Goal: Transaction & Acquisition: Purchase product/service

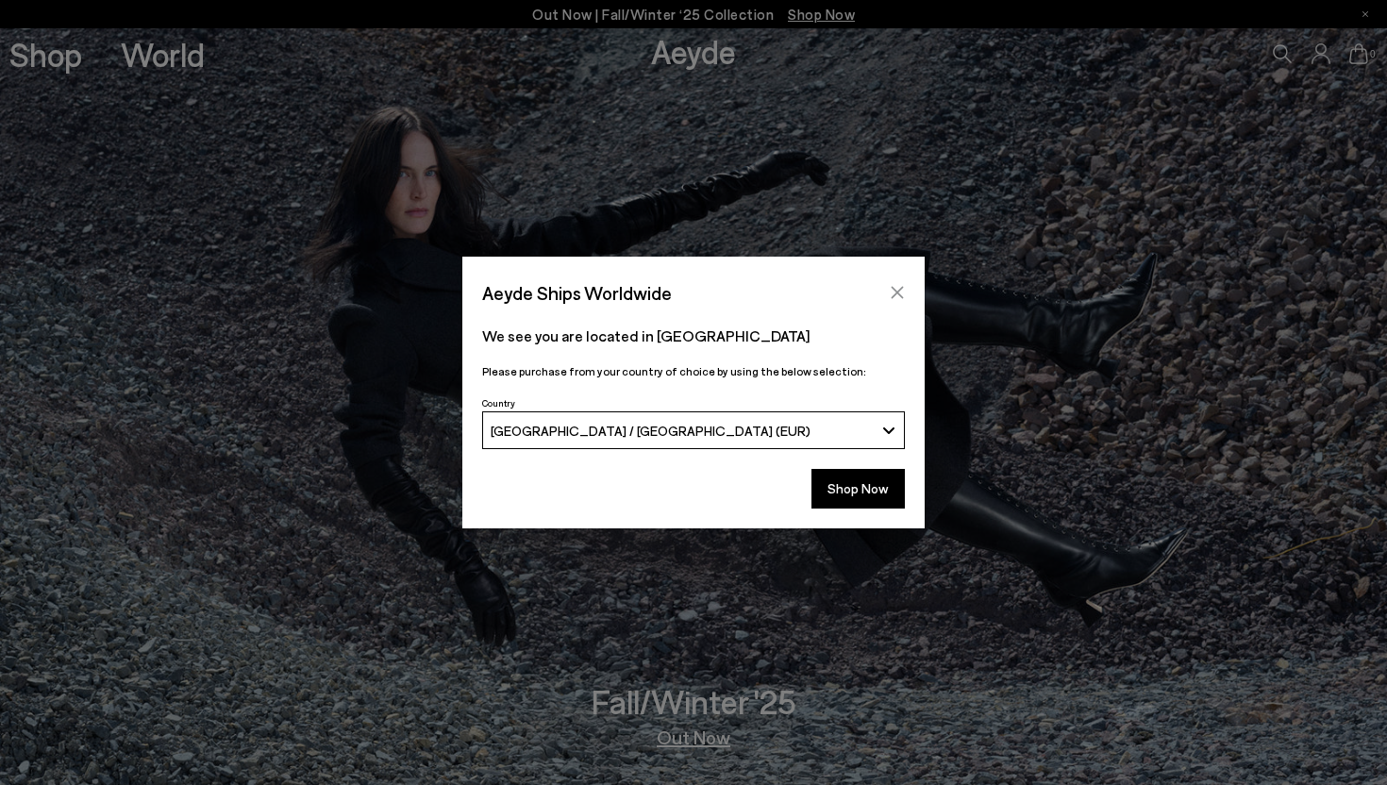
click at [907, 291] on button "Close" at bounding box center [897, 292] width 28 height 28
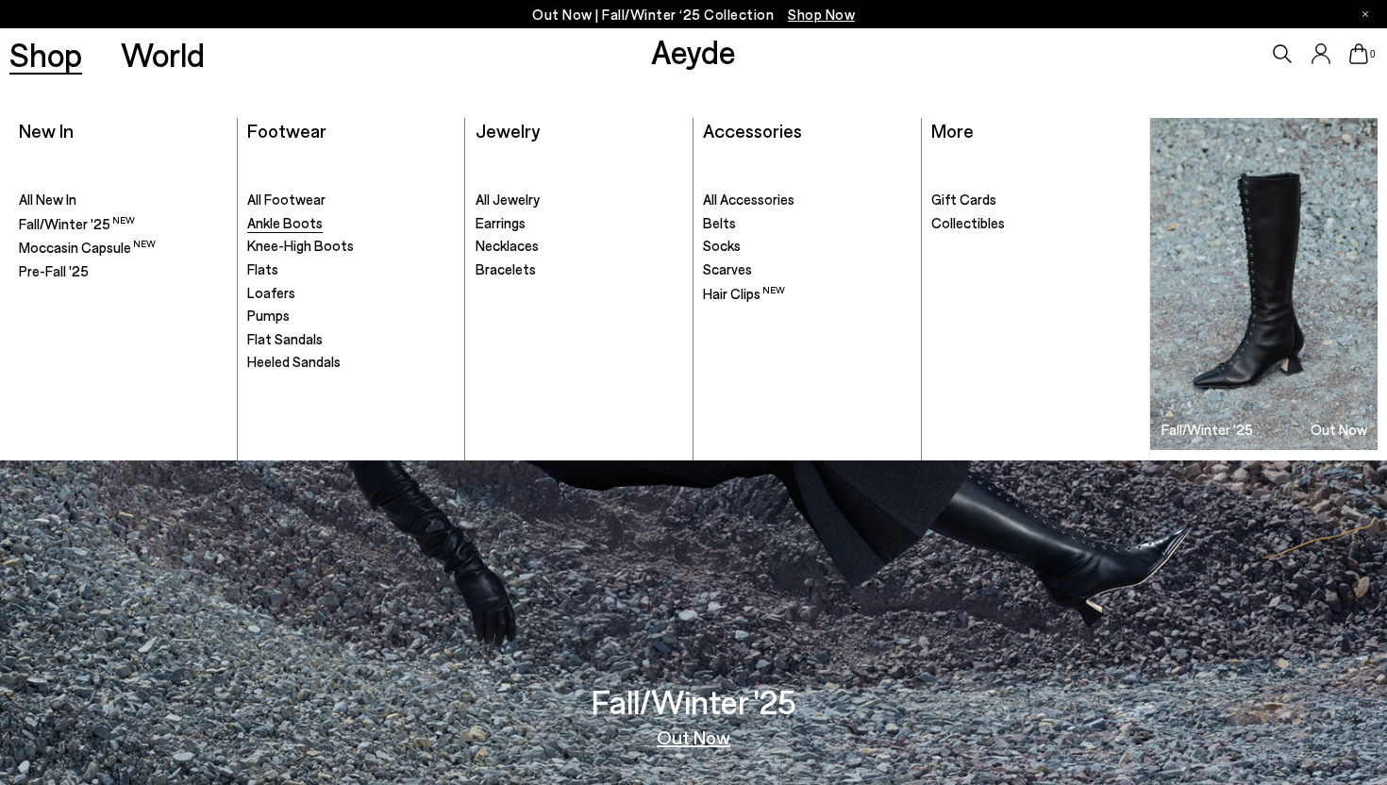
click at [311, 220] on span "Ankle Boots" at bounding box center [285, 222] width 76 height 17
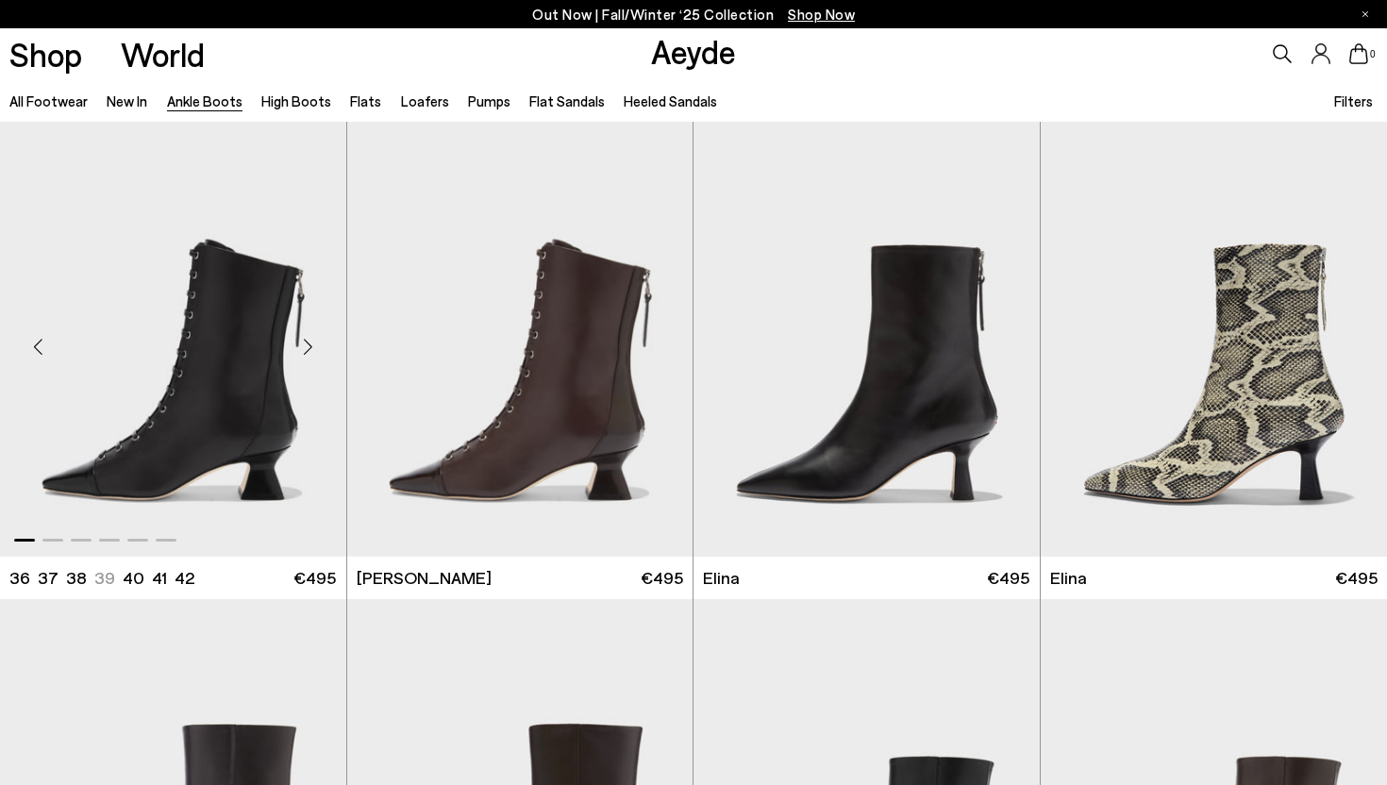
click at [311, 348] on div "Next slide" at bounding box center [308, 347] width 57 height 57
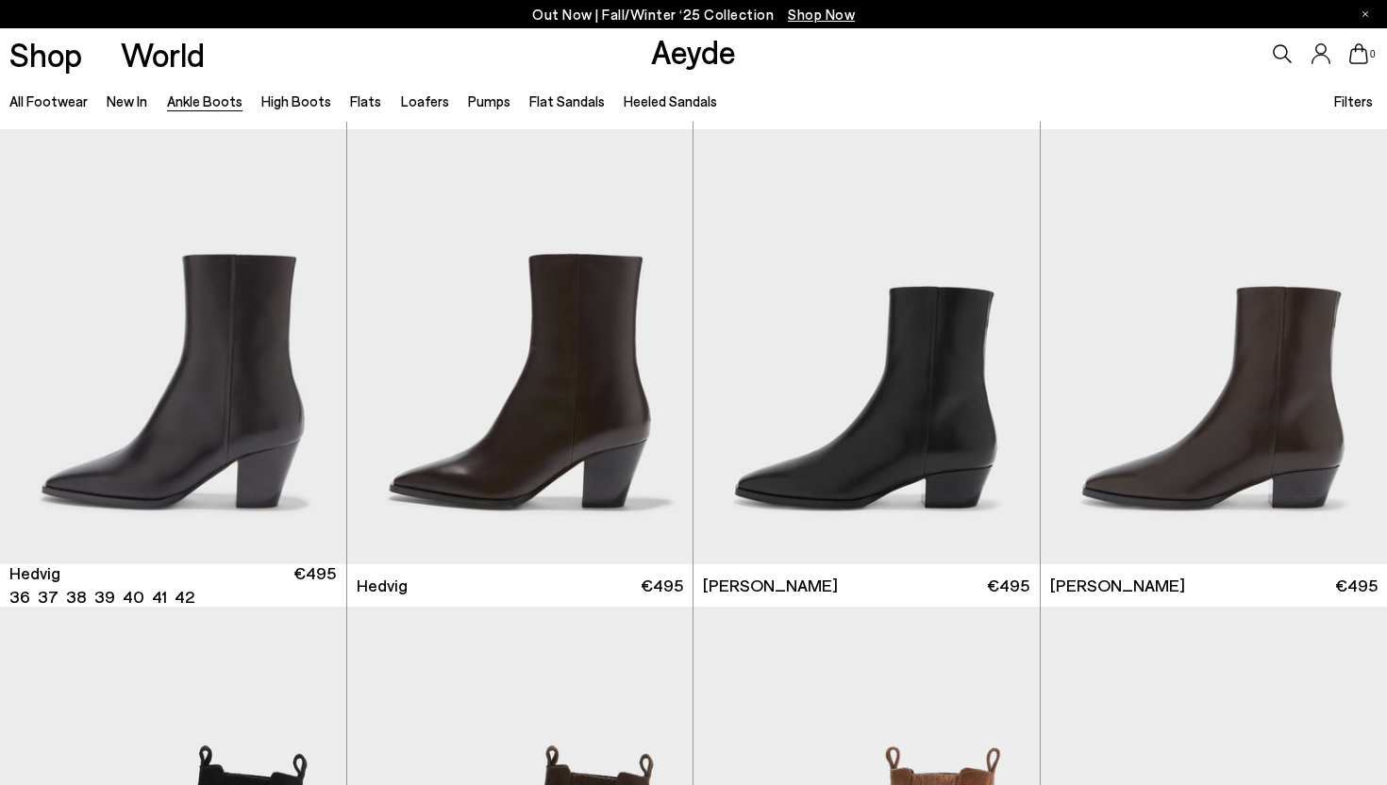
scroll to position [504, 0]
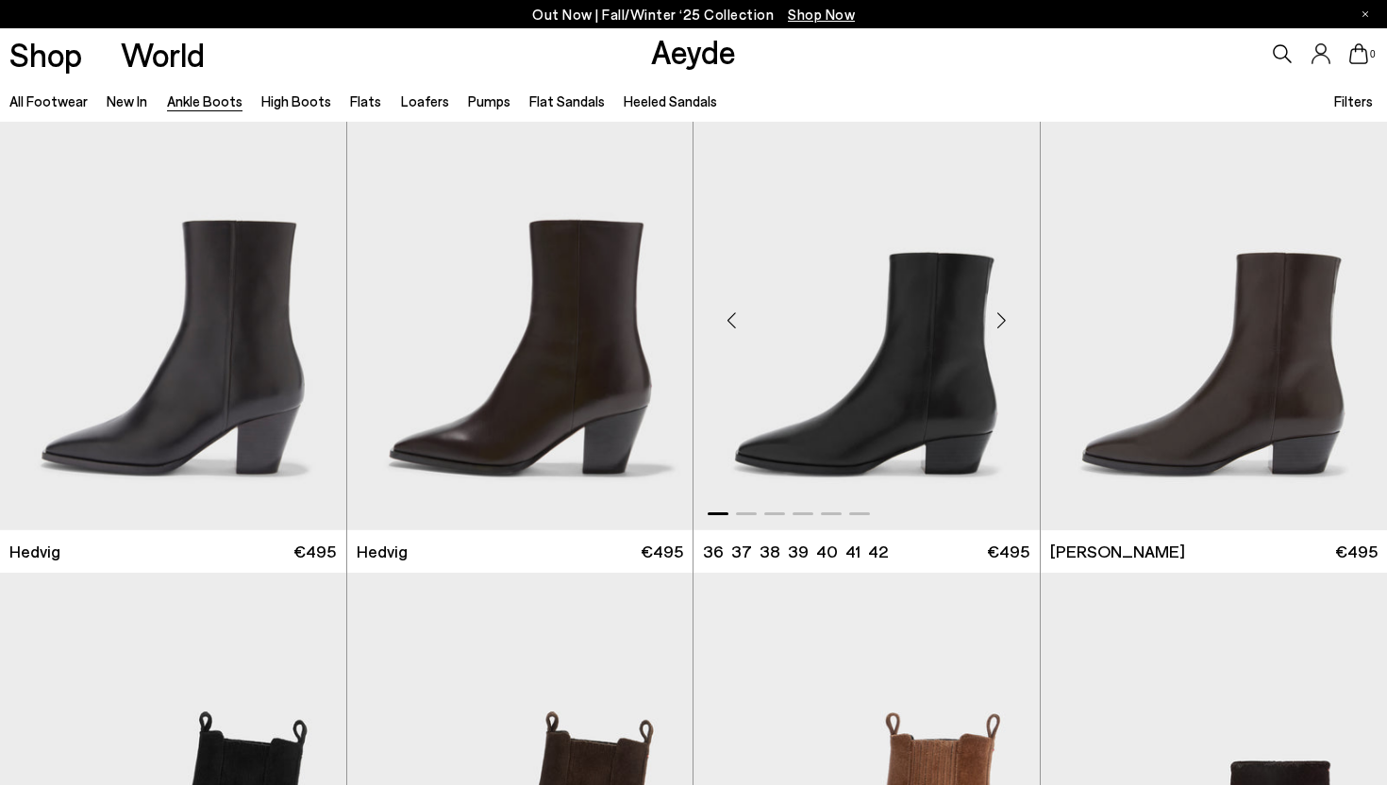
click at [1002, 321] on div "Next slide" at bounding box center [1002, 320] width 57 height 57
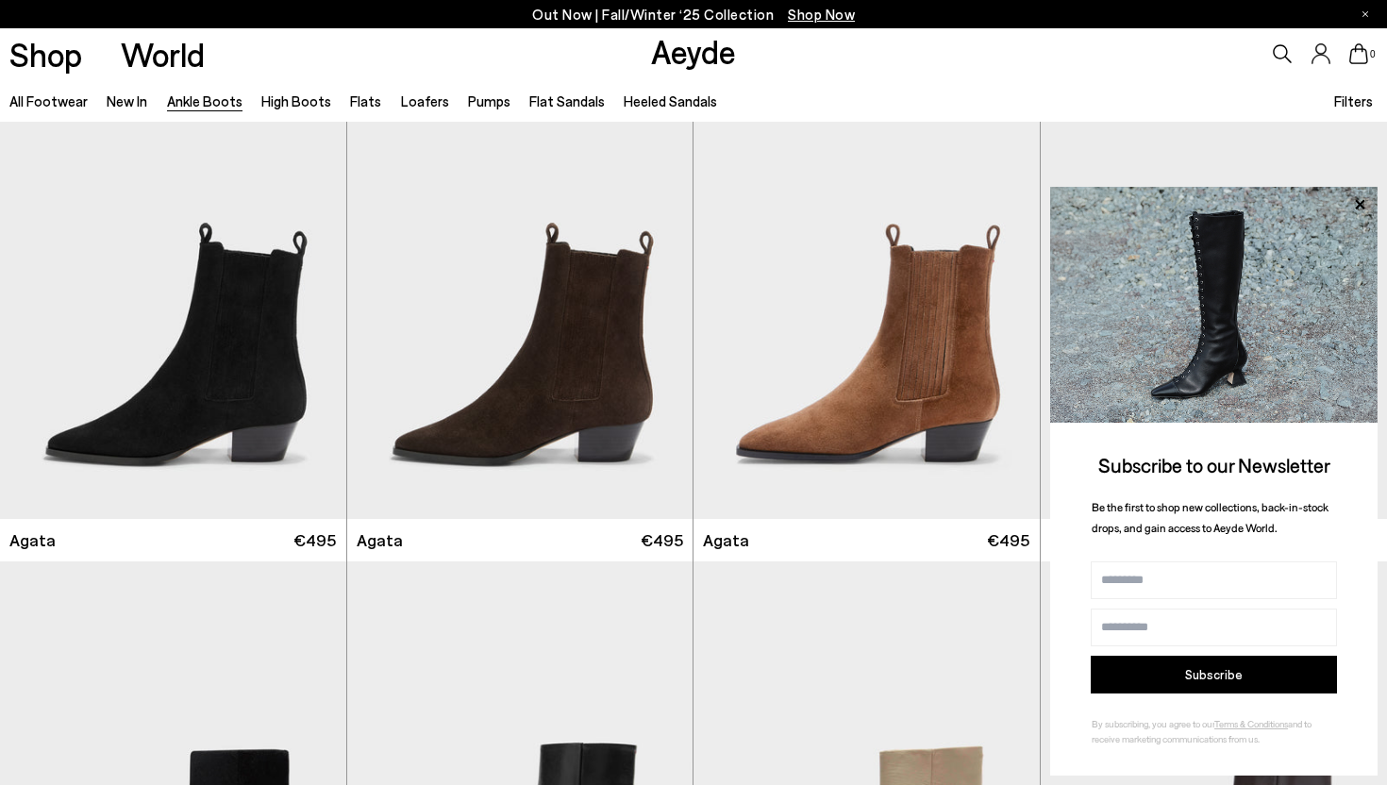
scroll to position [1012, 0]
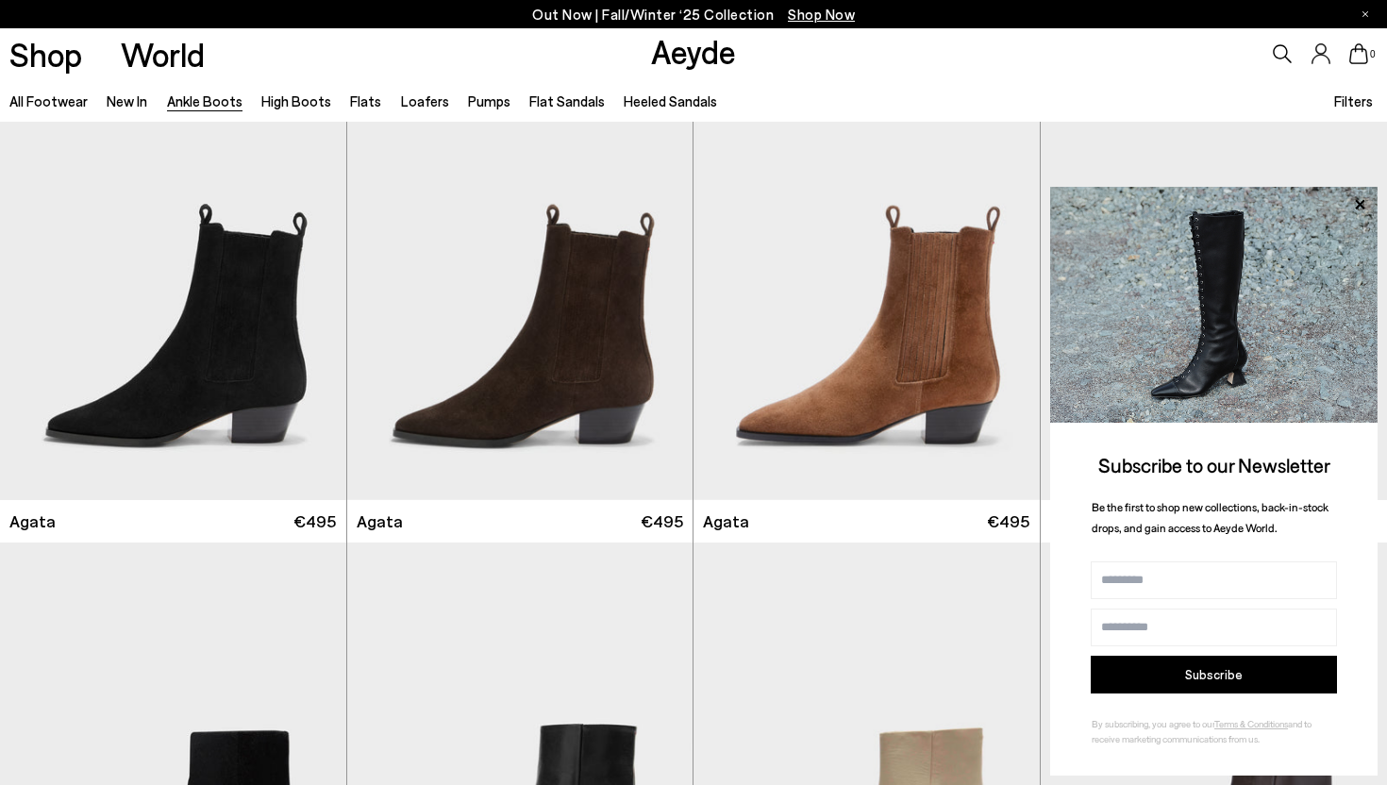
click at [610, 43] on div "Shop World Aeyde 0" at bounding box center [693, 53] width 1387 height 51
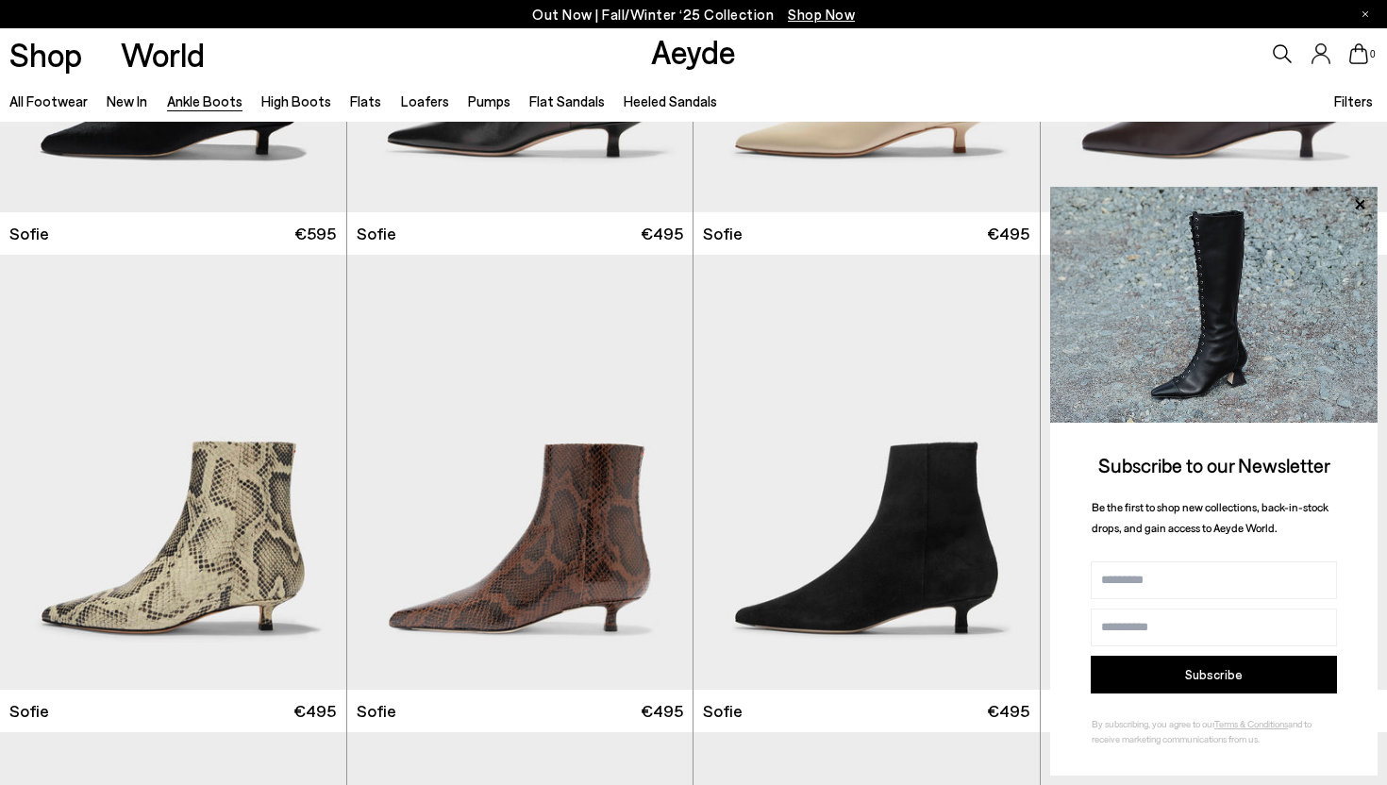
scroll to position [1787, 0]
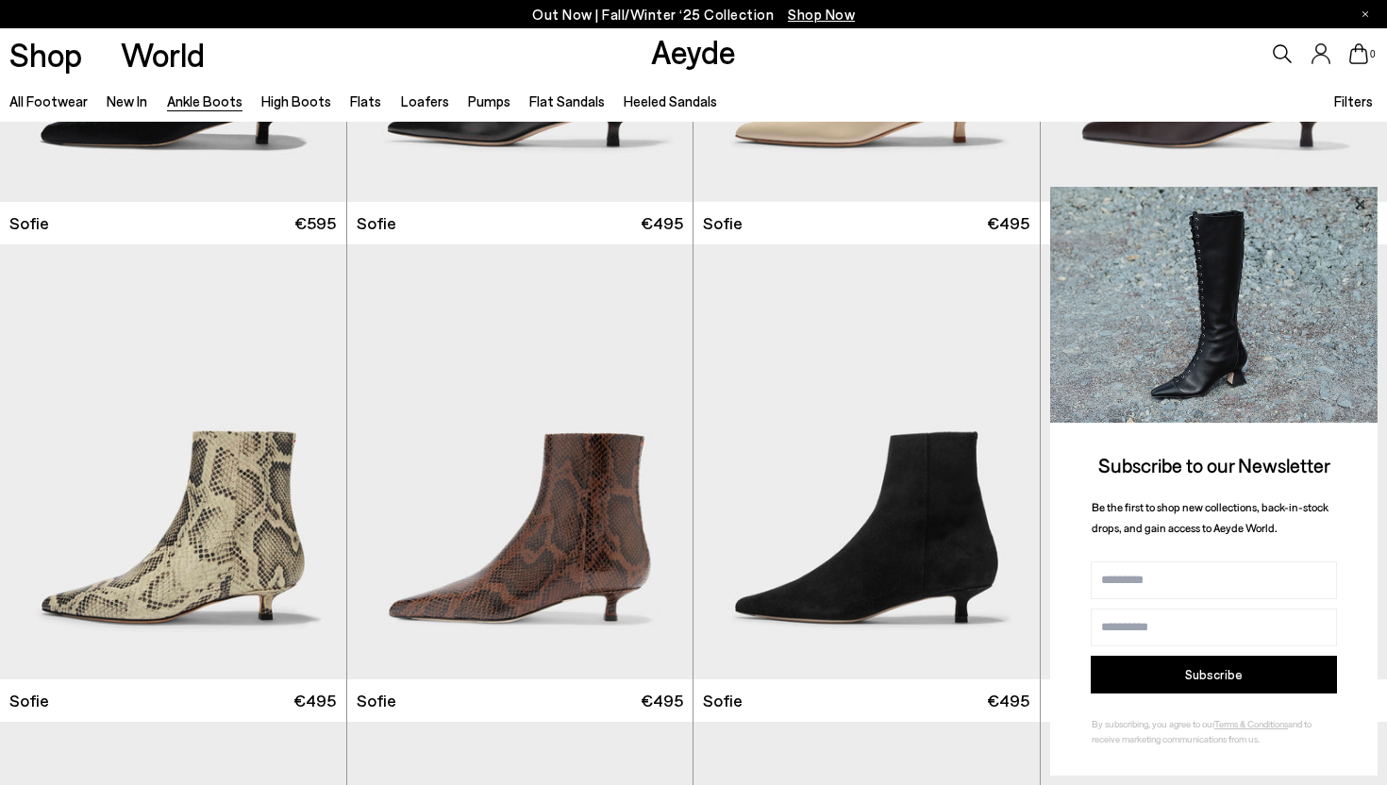
click at [1353, 206] on icon at bounding box center [1360, 205] width 25 height 25
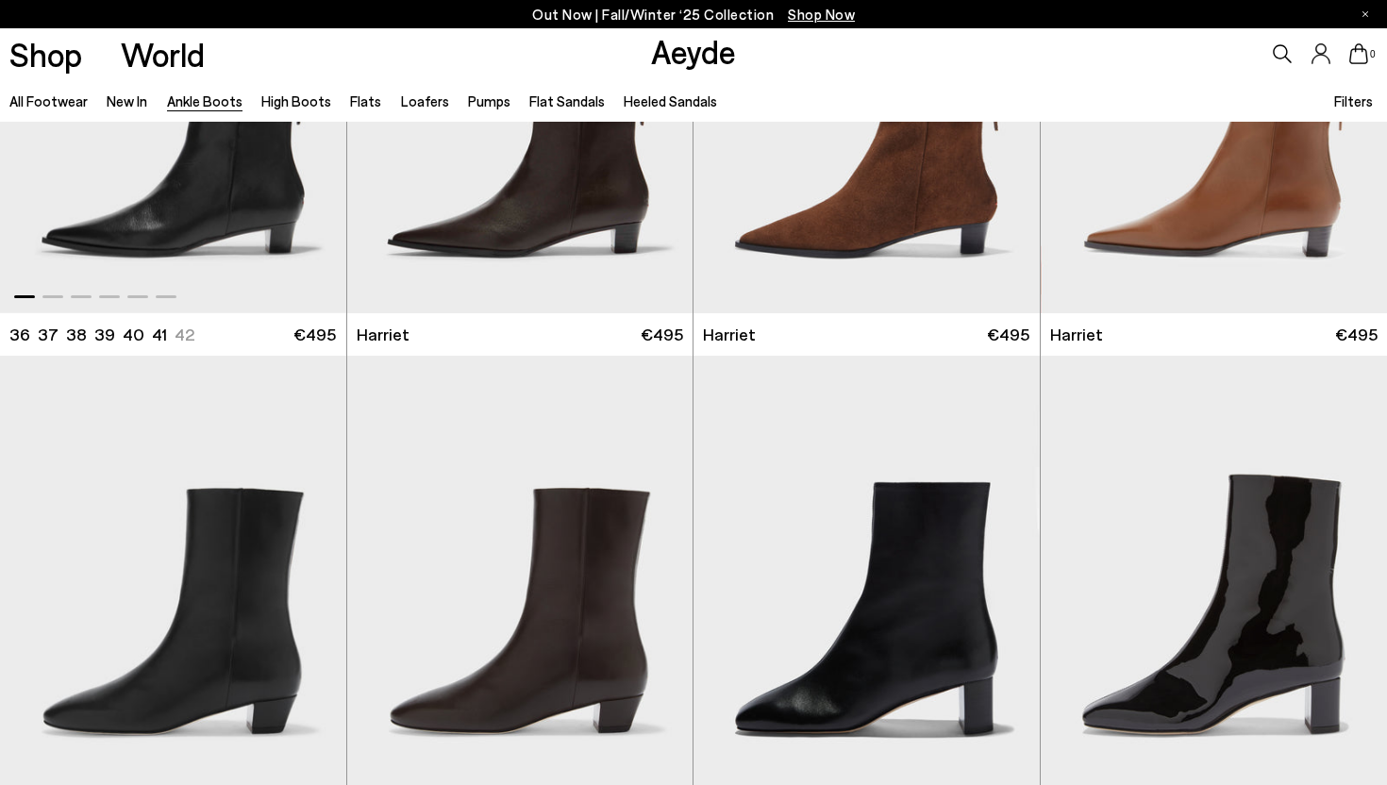
scroll to position [3404, 0]
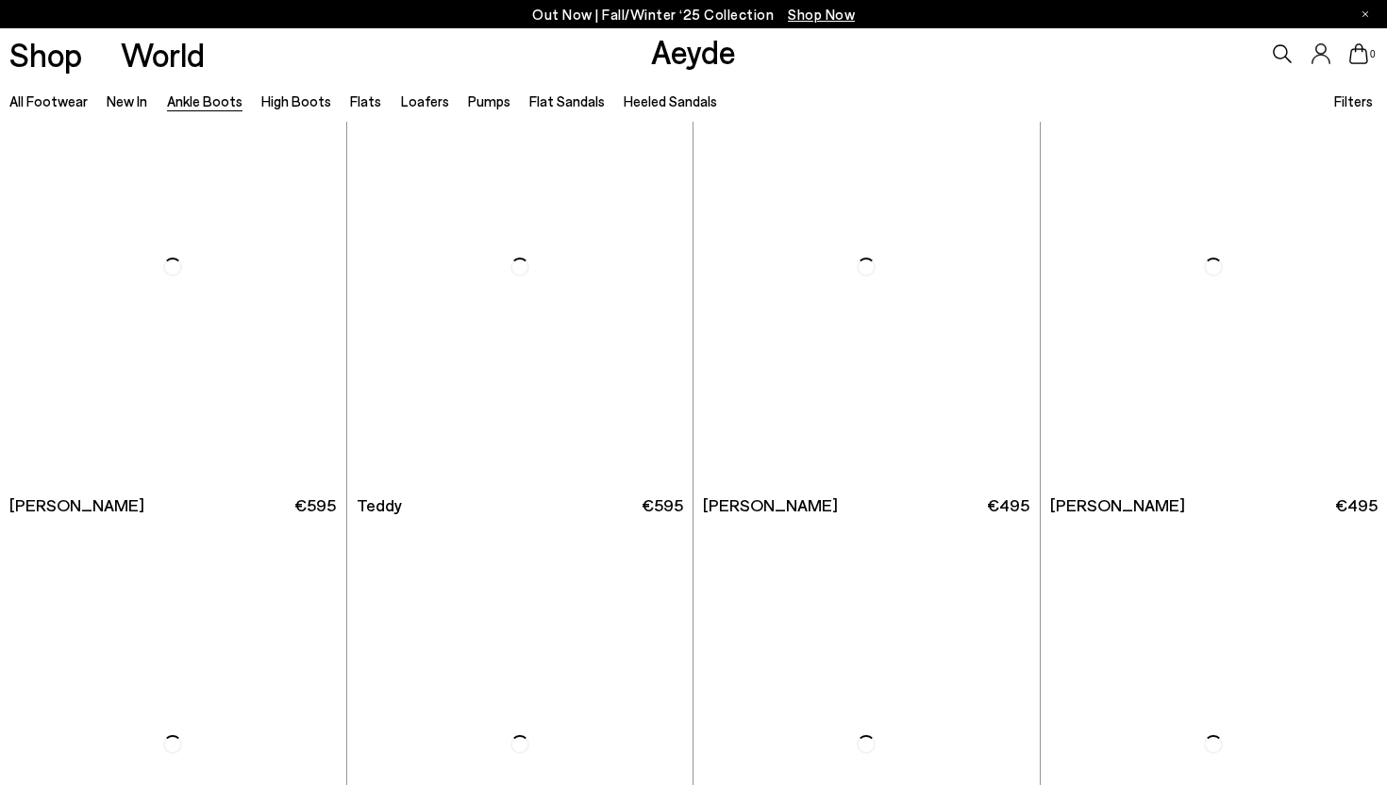
scroll to position [6426, 0]
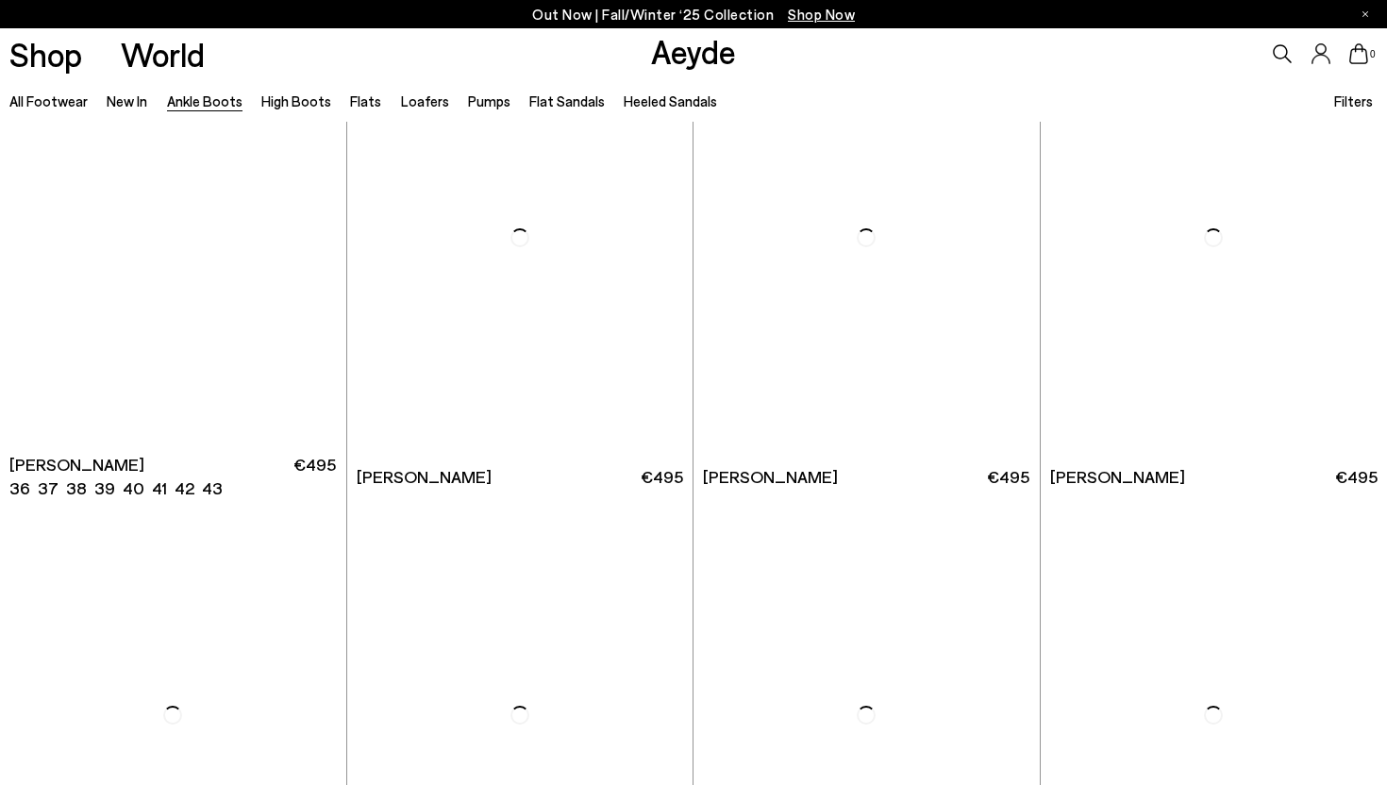
scroll to position [8248, 0]
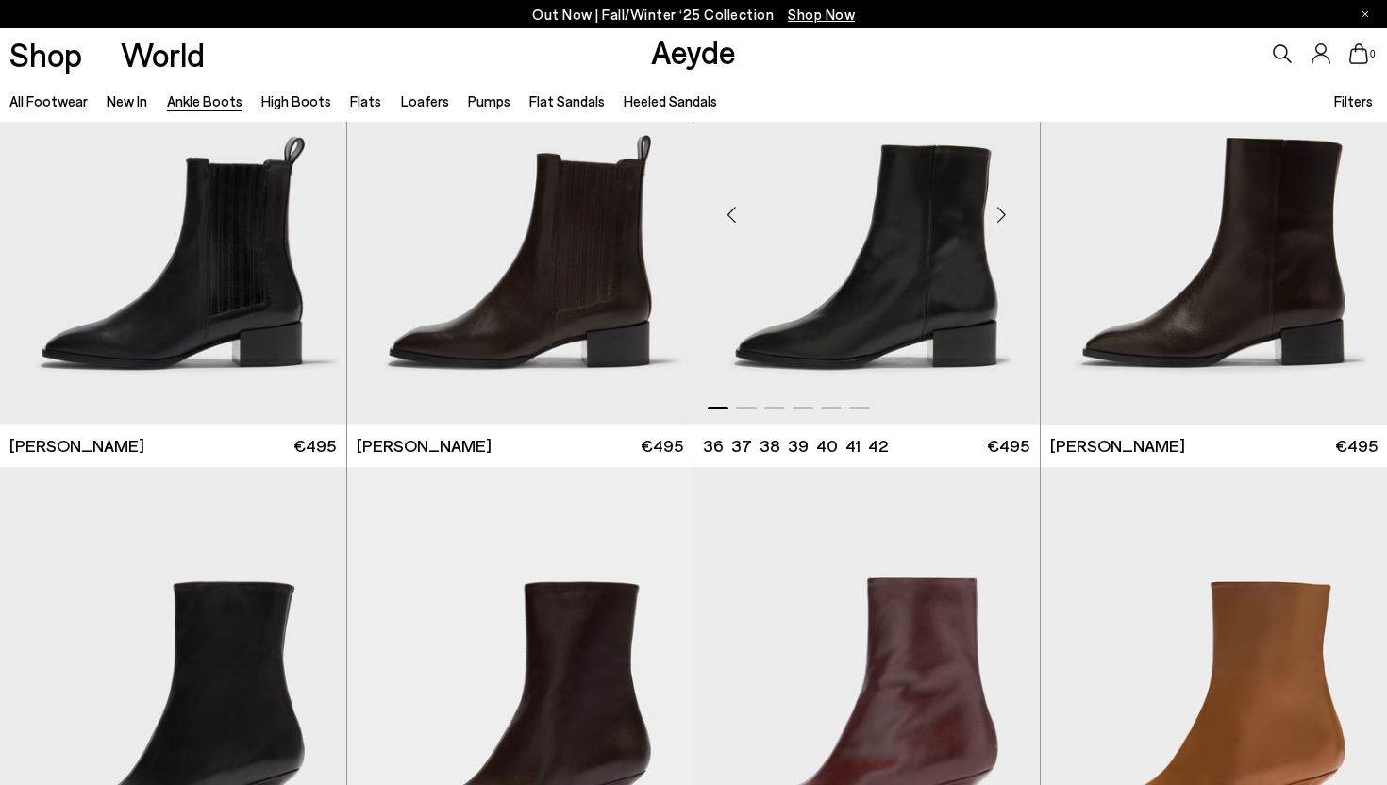
click at [1005, 209] on div "Next slide" at bounding box center [1002, 214] width 57 height 57
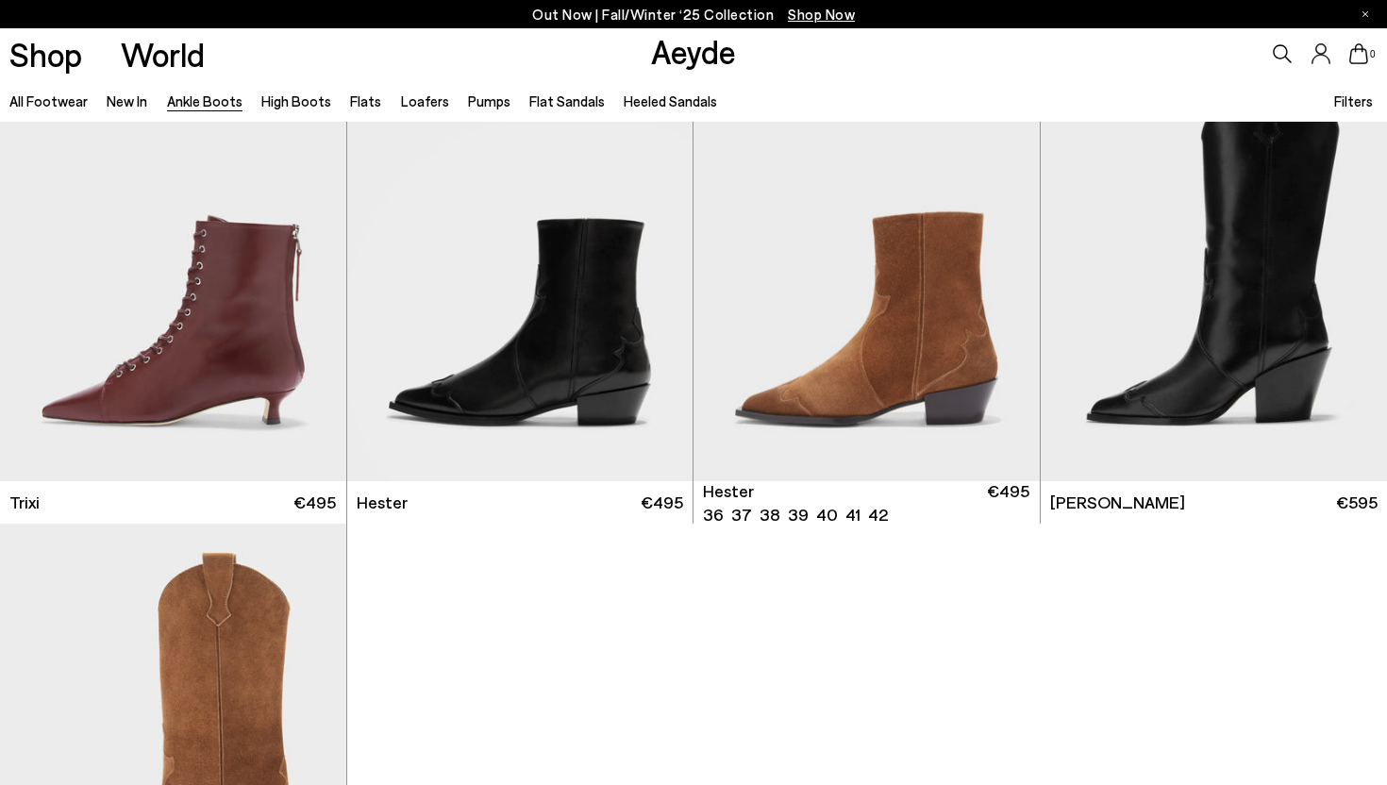
scroll to position [9691, 0]
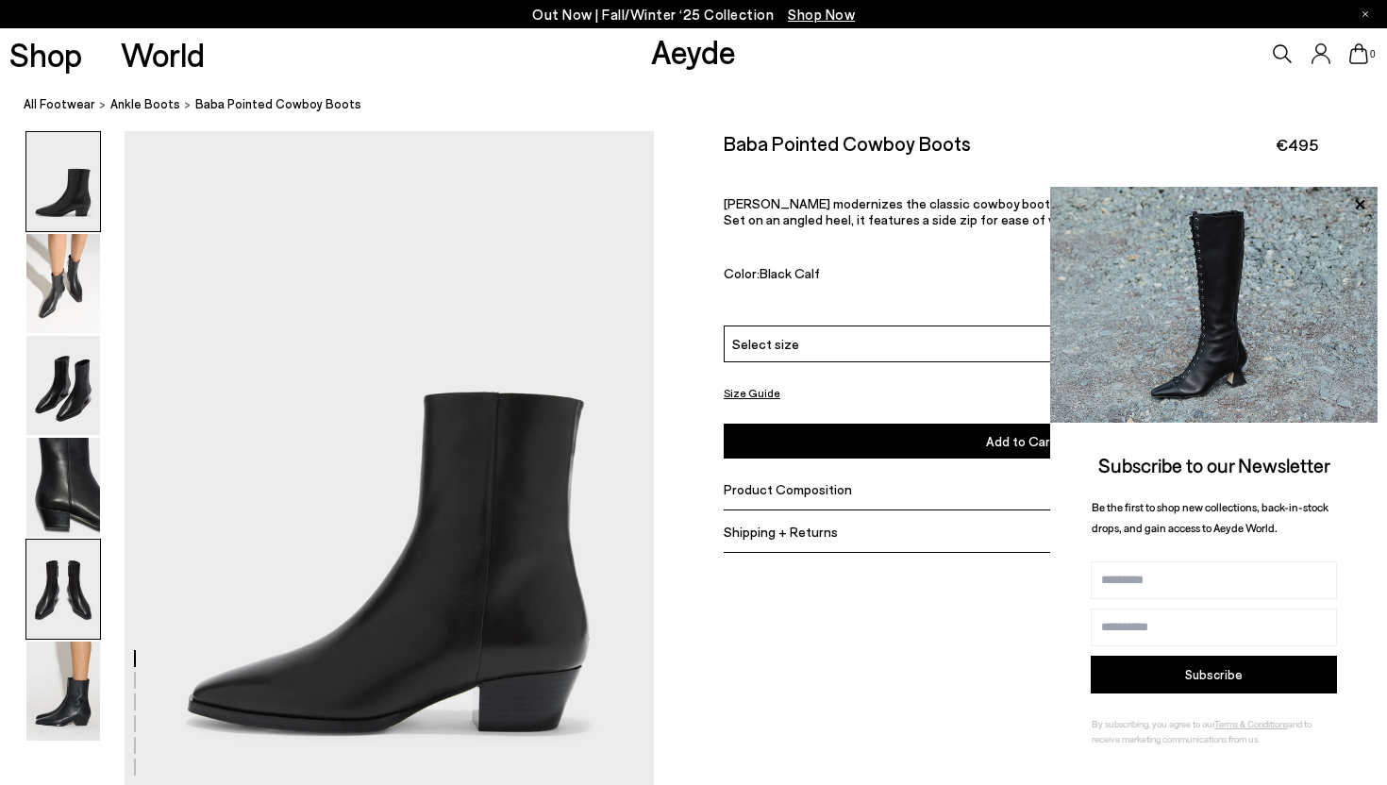
click at [63, 593] on img at bounding box center [63, 589] width 74 height 99
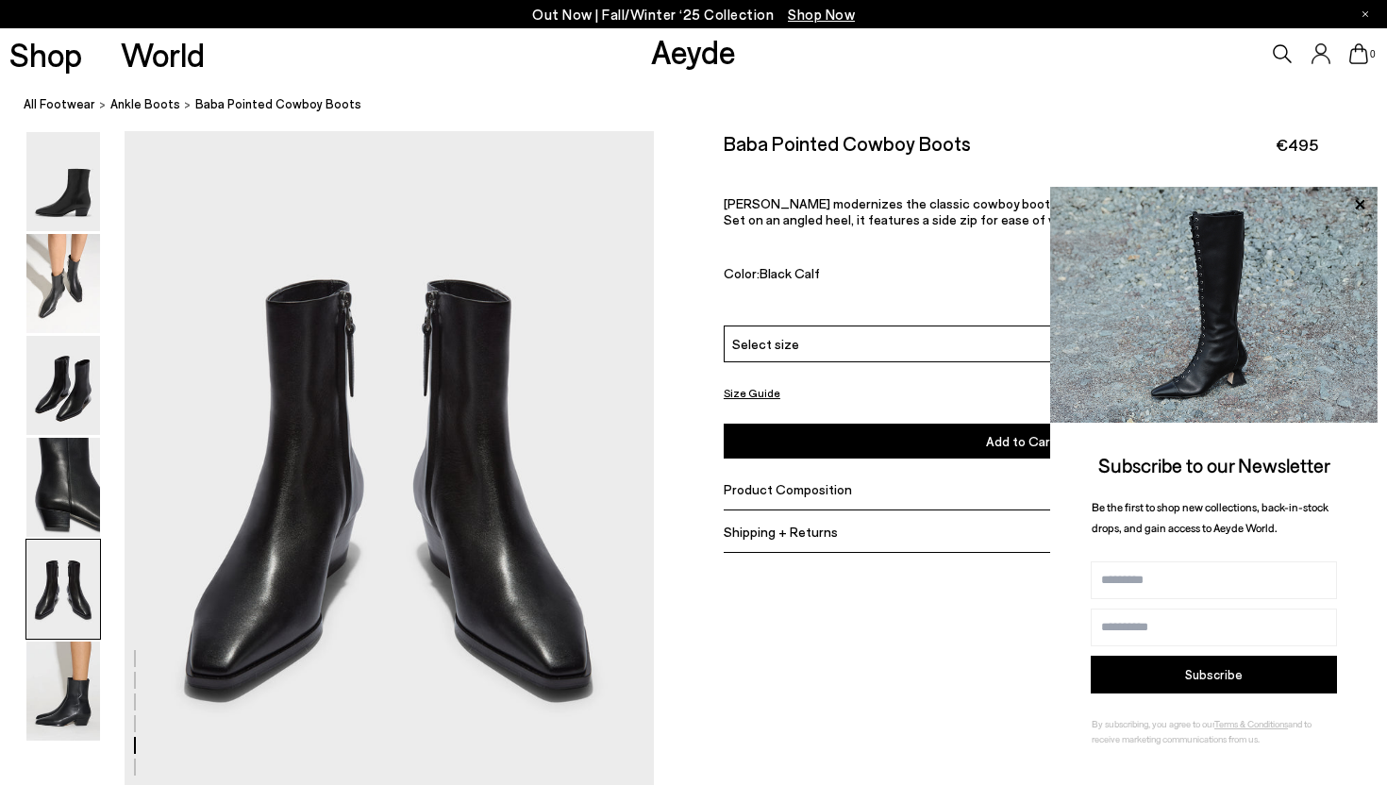
scroll to position [2839, 0]
click at [86, 689] on img at bounding box center [63, 691] width 74 height 99
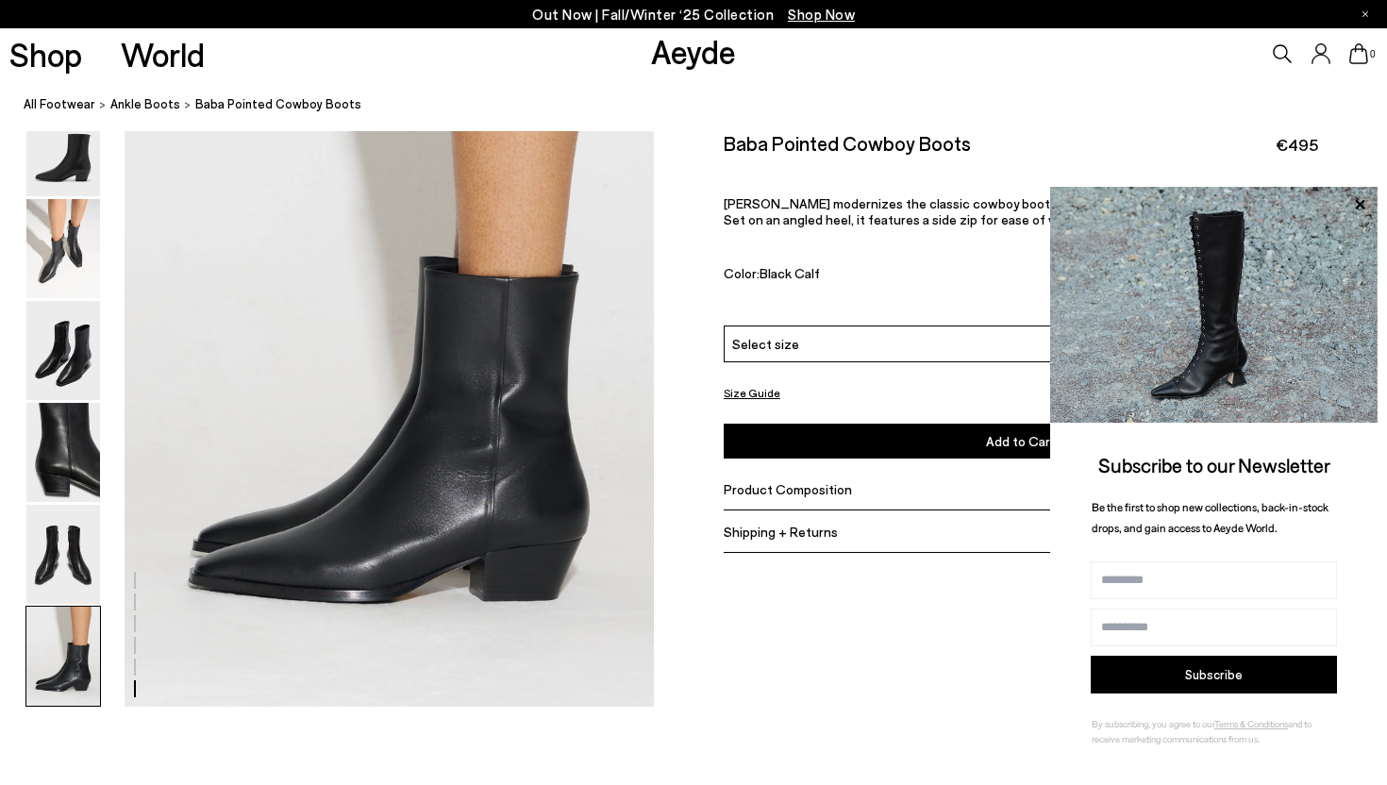
scroll to position [3678, 0]
click at [74, 613] on img at bounding box center [63, 655] width 74 height 99
click at [71, 573] on img at bounding box center [63, 553] width 74 height 99
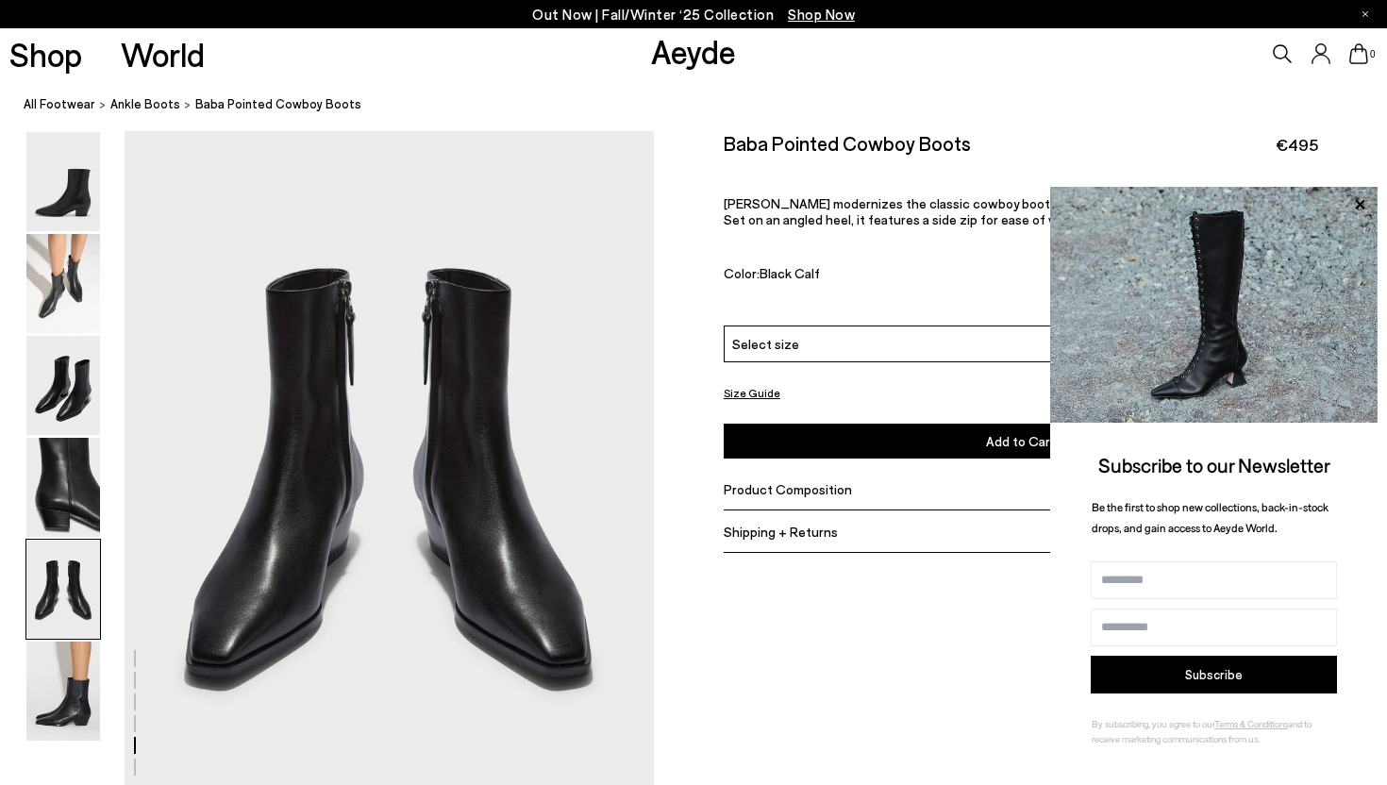
scroll to position [2839, 0]
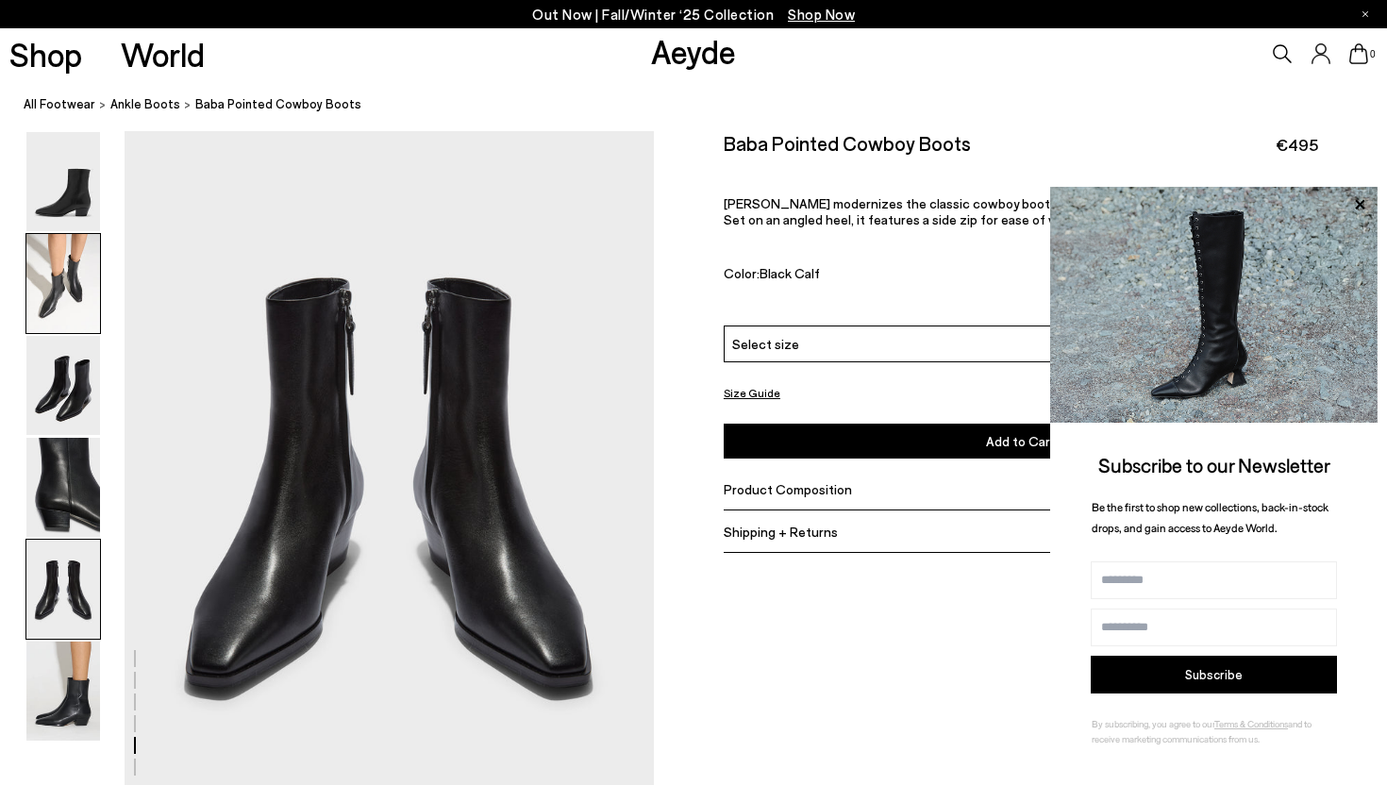
click at [95, 316] on img at bounding box center [63, 283] width 74 height 99
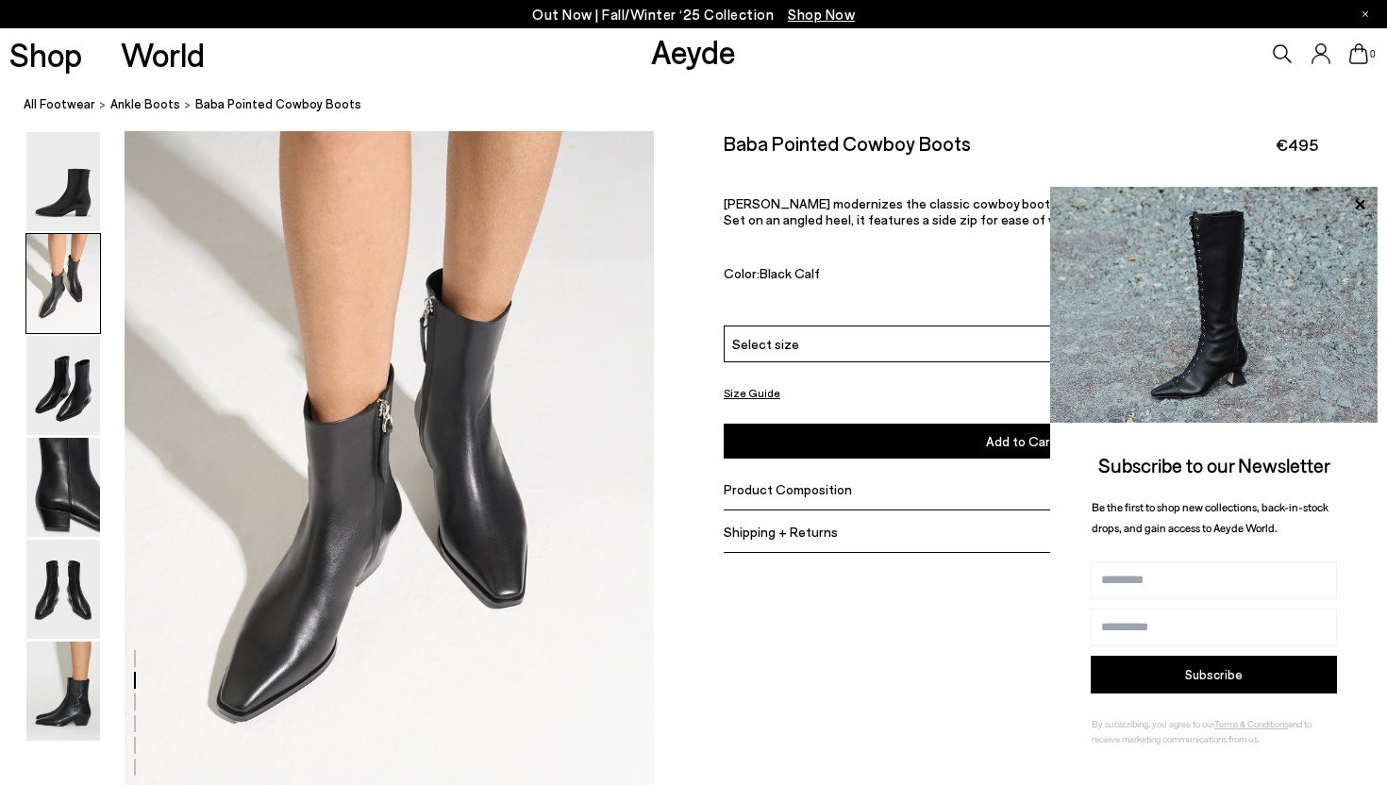
scroll to position [711, 0]
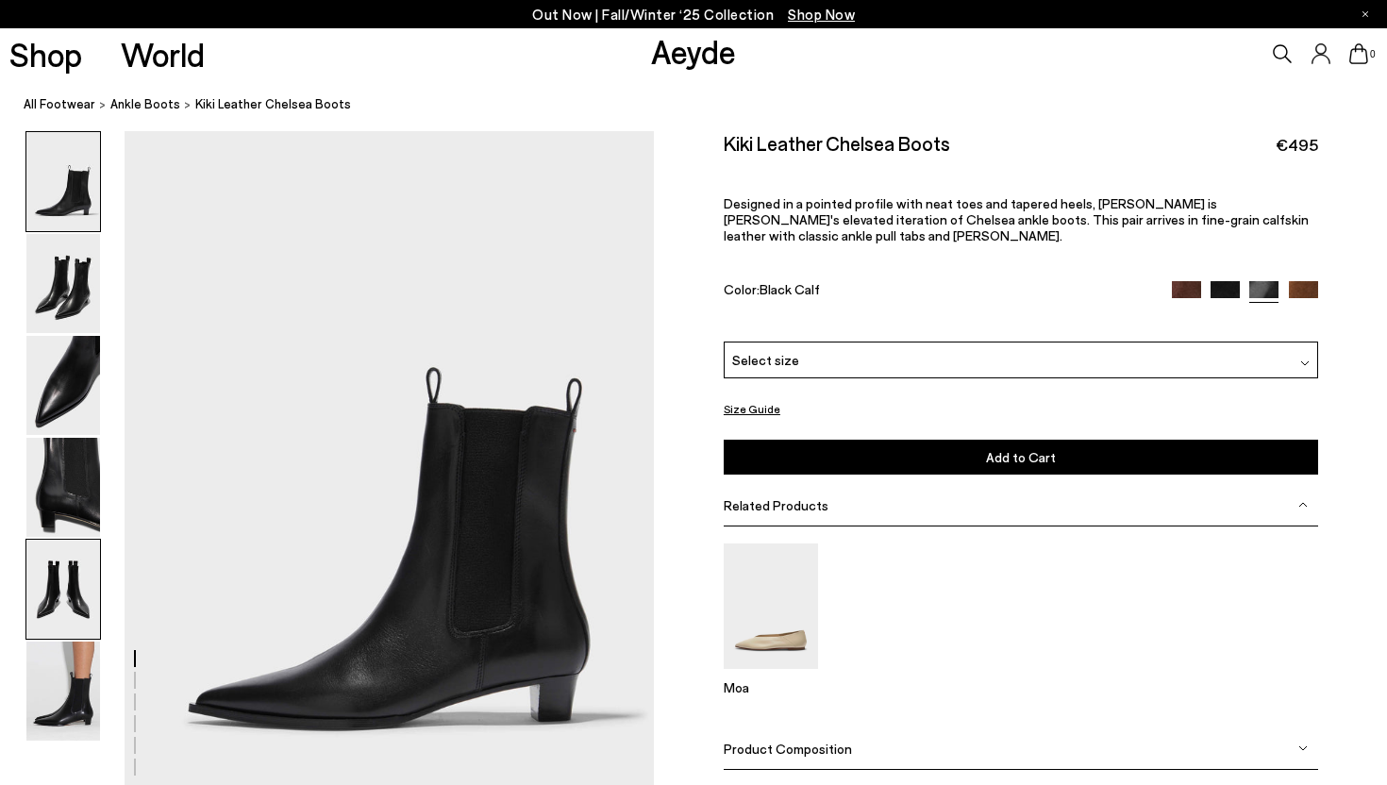
click at [76, 633] on img at bounding box center [63, 589] width 74 height 99
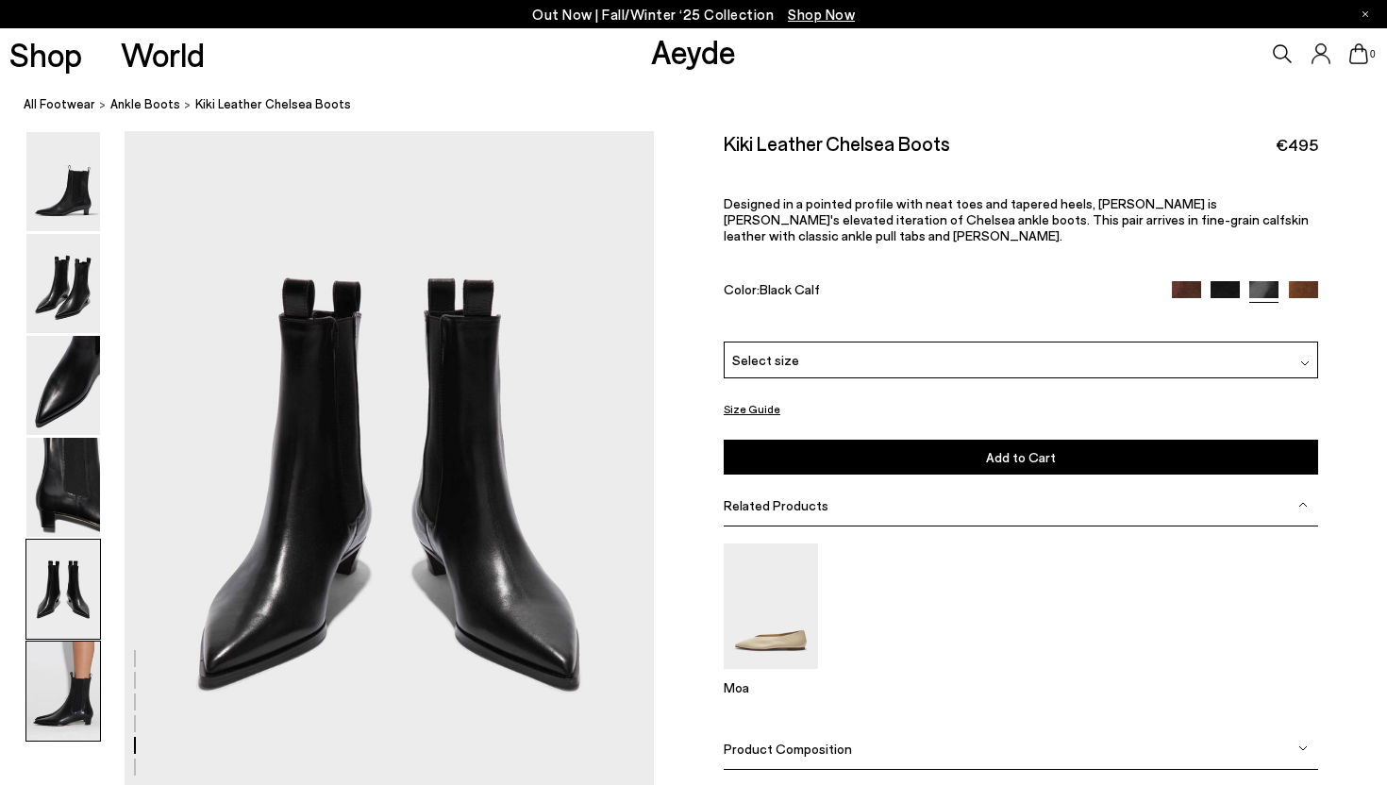
click at [71, 708] on img at bounding box center [63, 691] width 74 height 99
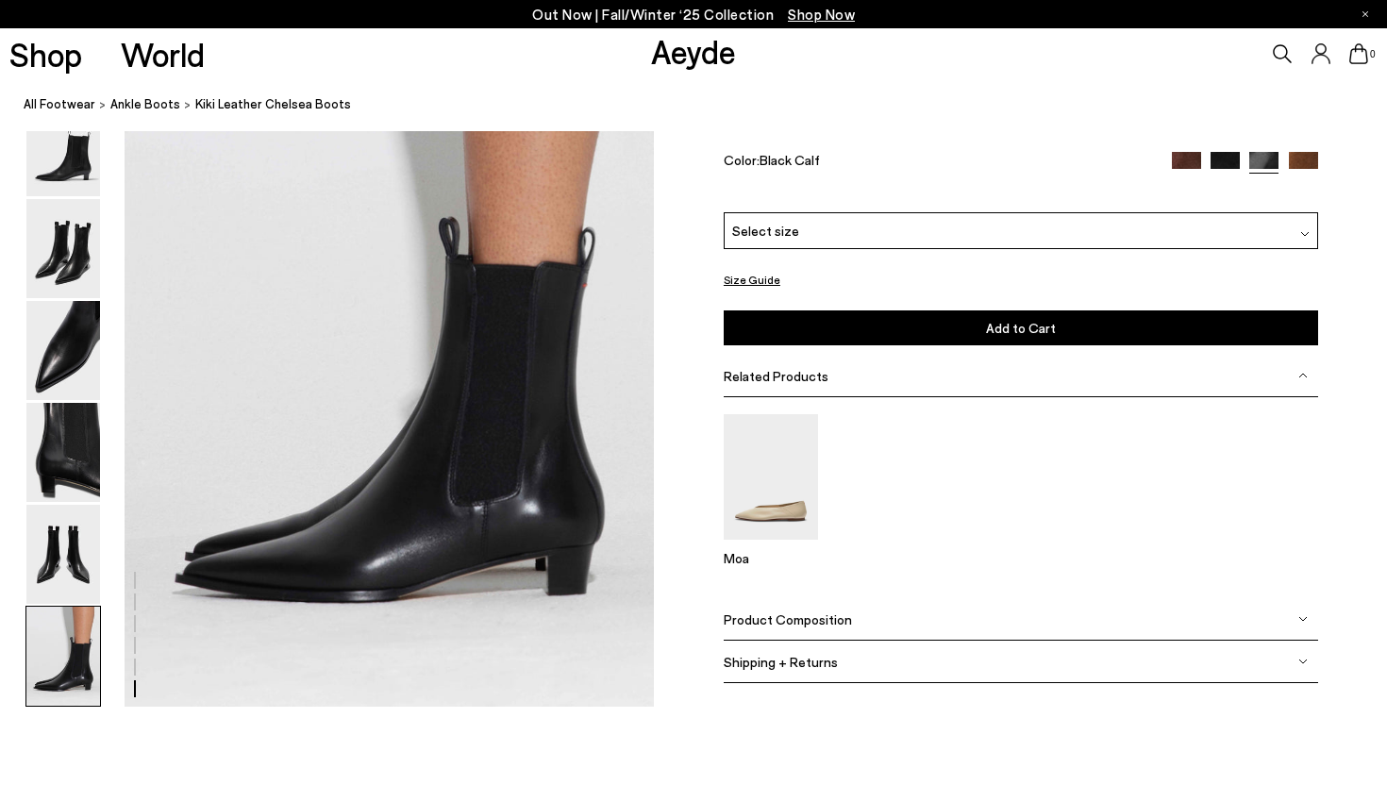
scroll to position [3678, 0]
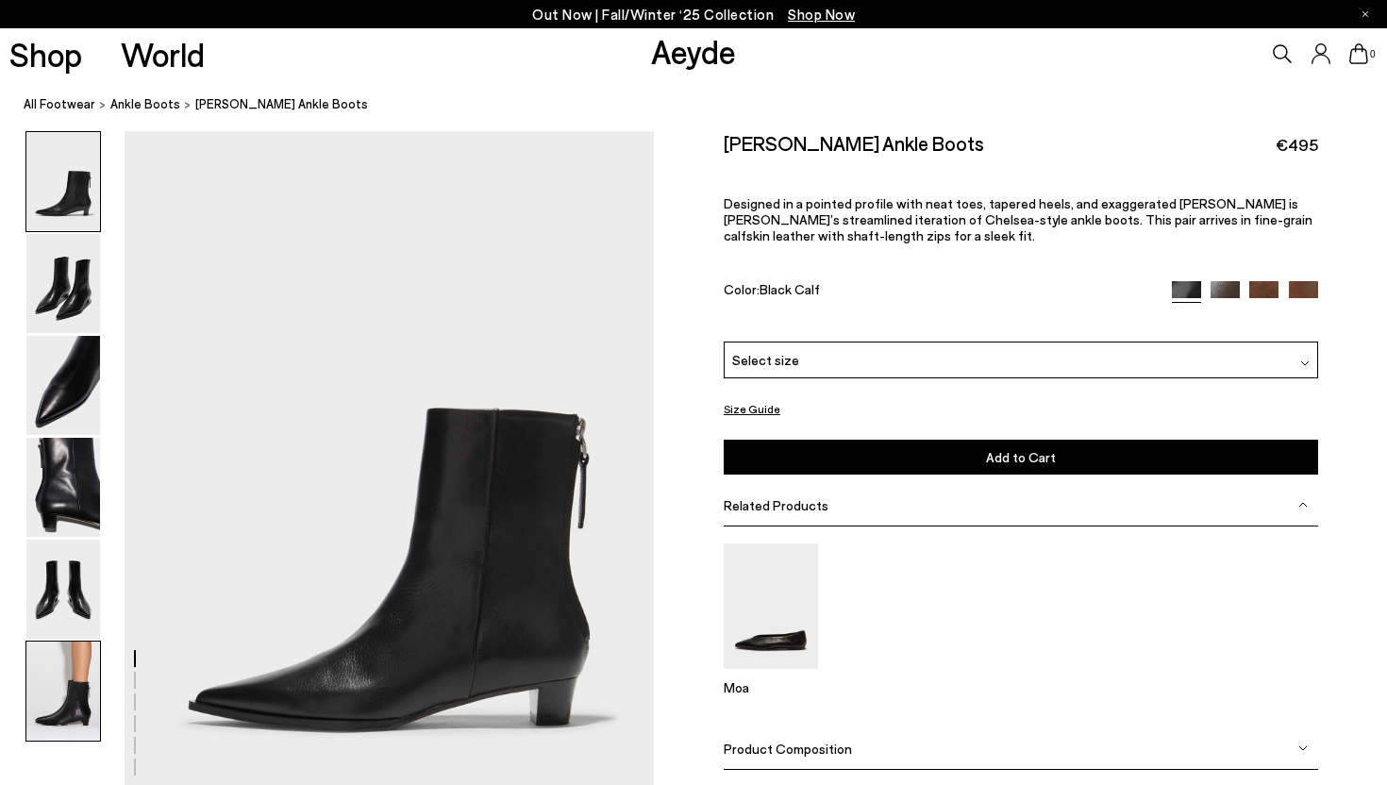
click at [65, 681] on img at bounding box center [63, 691] width 74 height 99
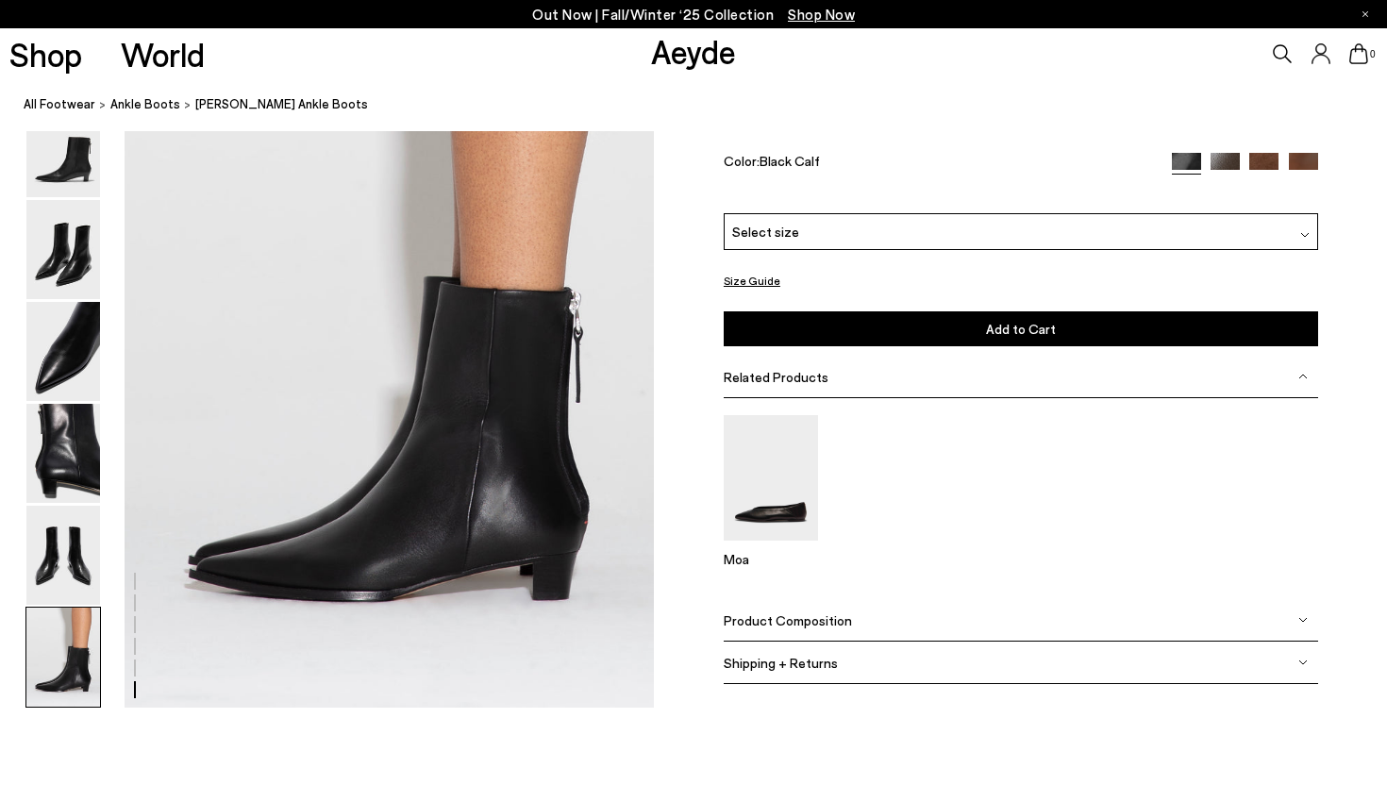
scroll to position [3678, 0]
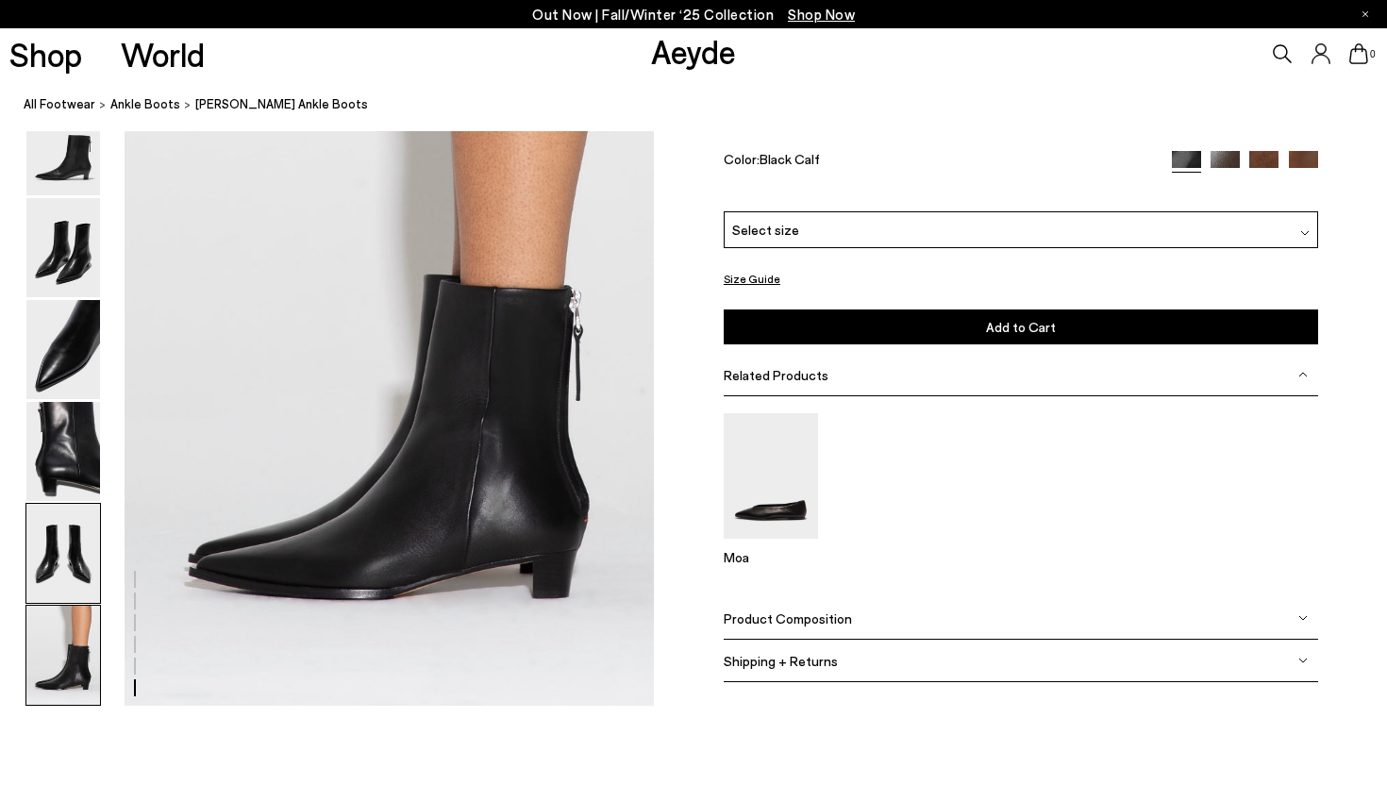
click at [76, 564] on img at bounding box center [63, 553] width 74 height 99
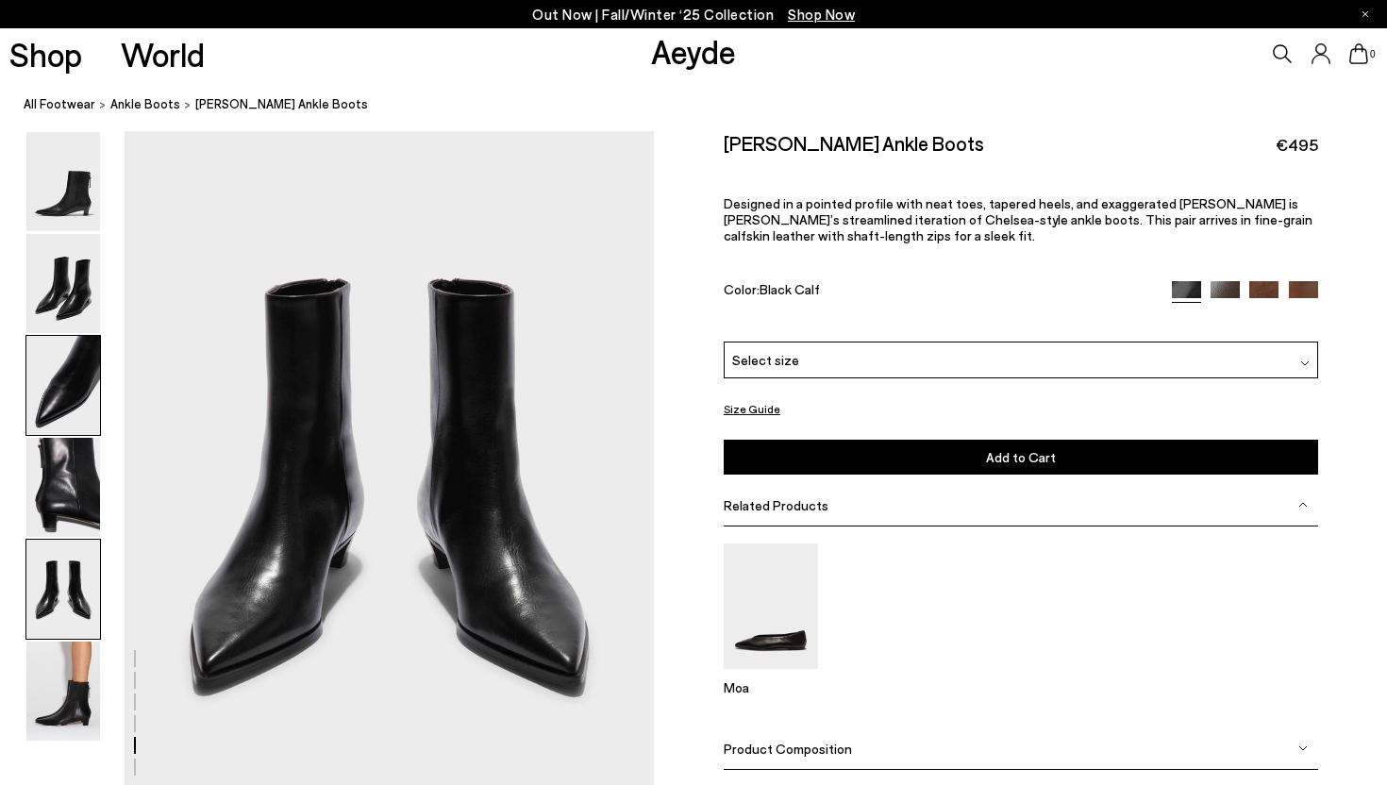
click at [73, 391] on img at bounding box center [63, 385] width 74 height 99
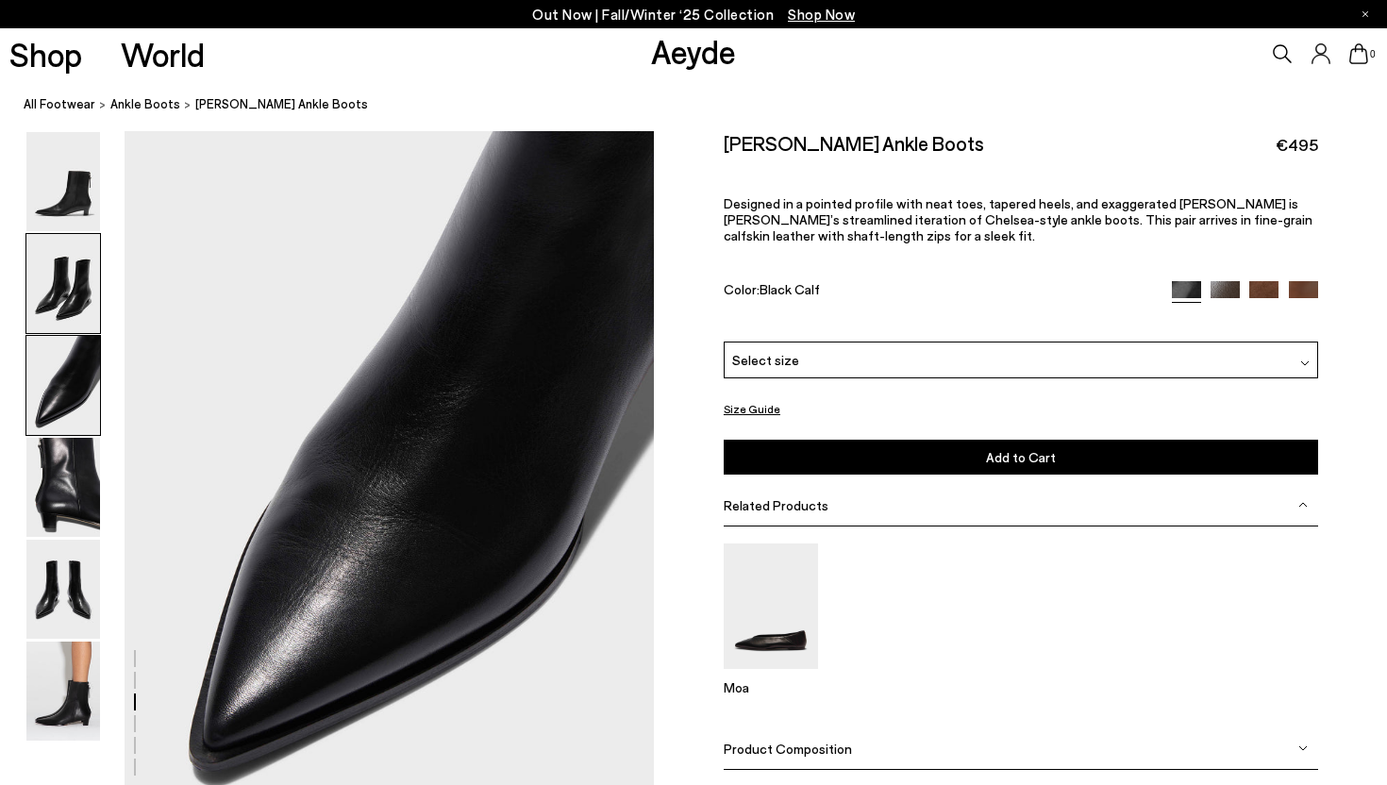
click at [67, 325] on img at bounding box center [63, 283] width 74 height 99
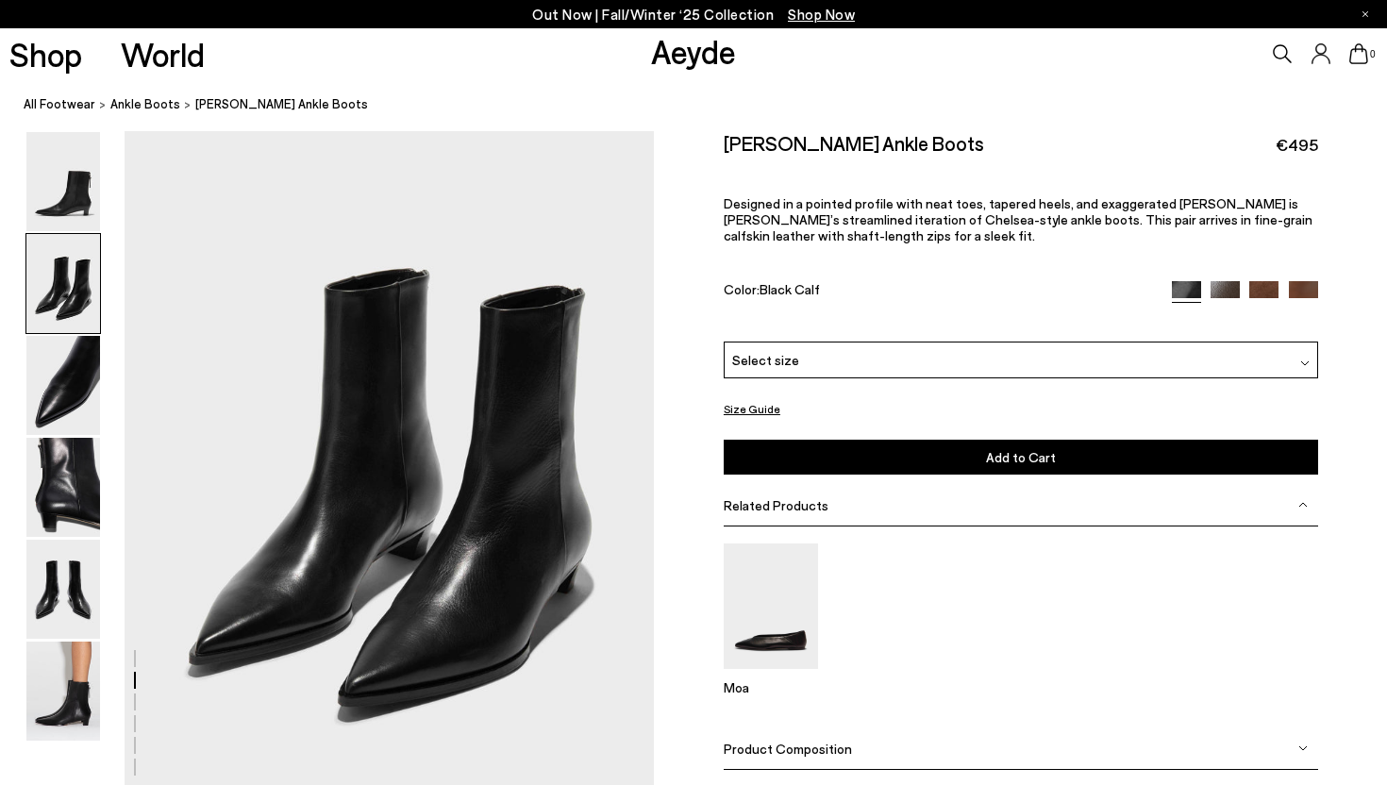
scroll to position [711, 0]
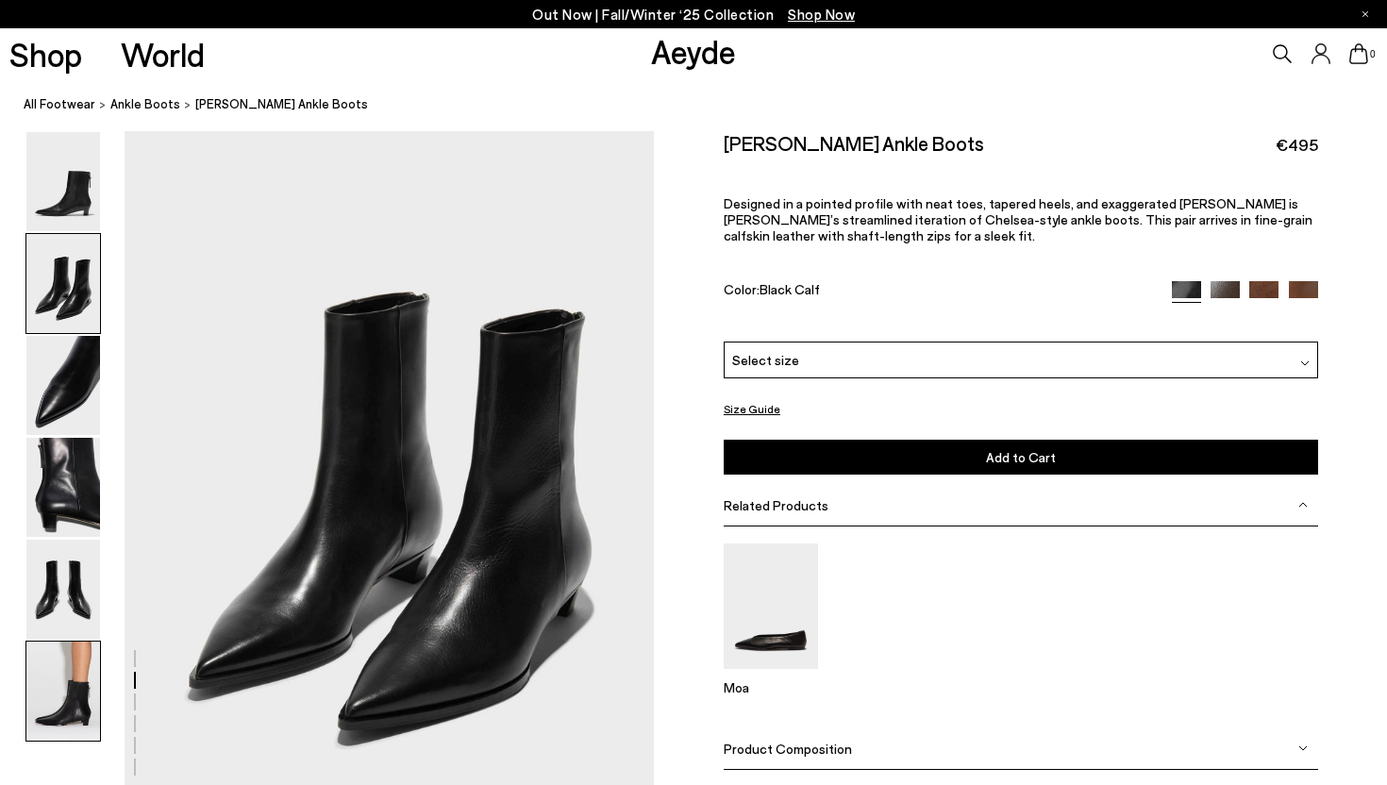
click at [94, 674] on img at bounding box center [63, 691] width 74 height 99
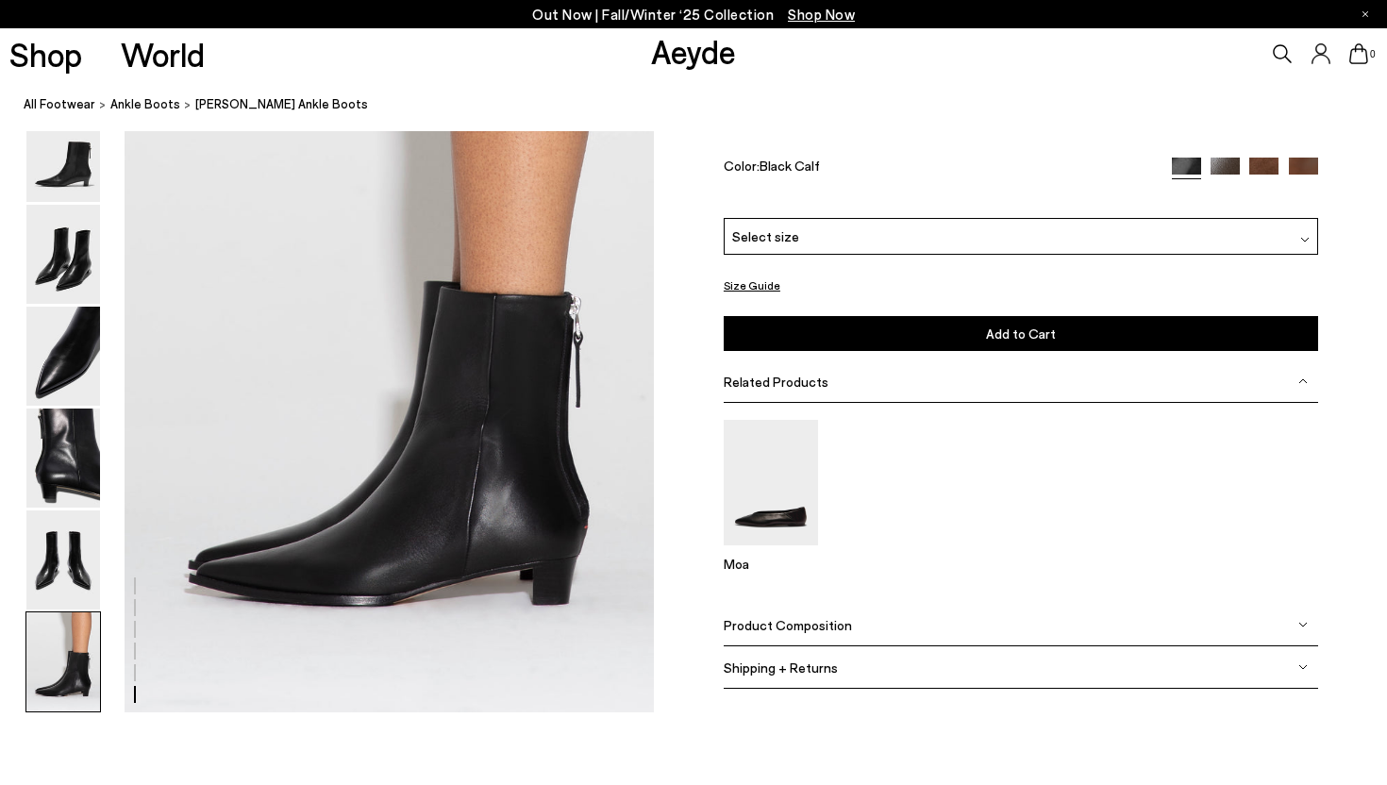
scroll to position [3678, 0]
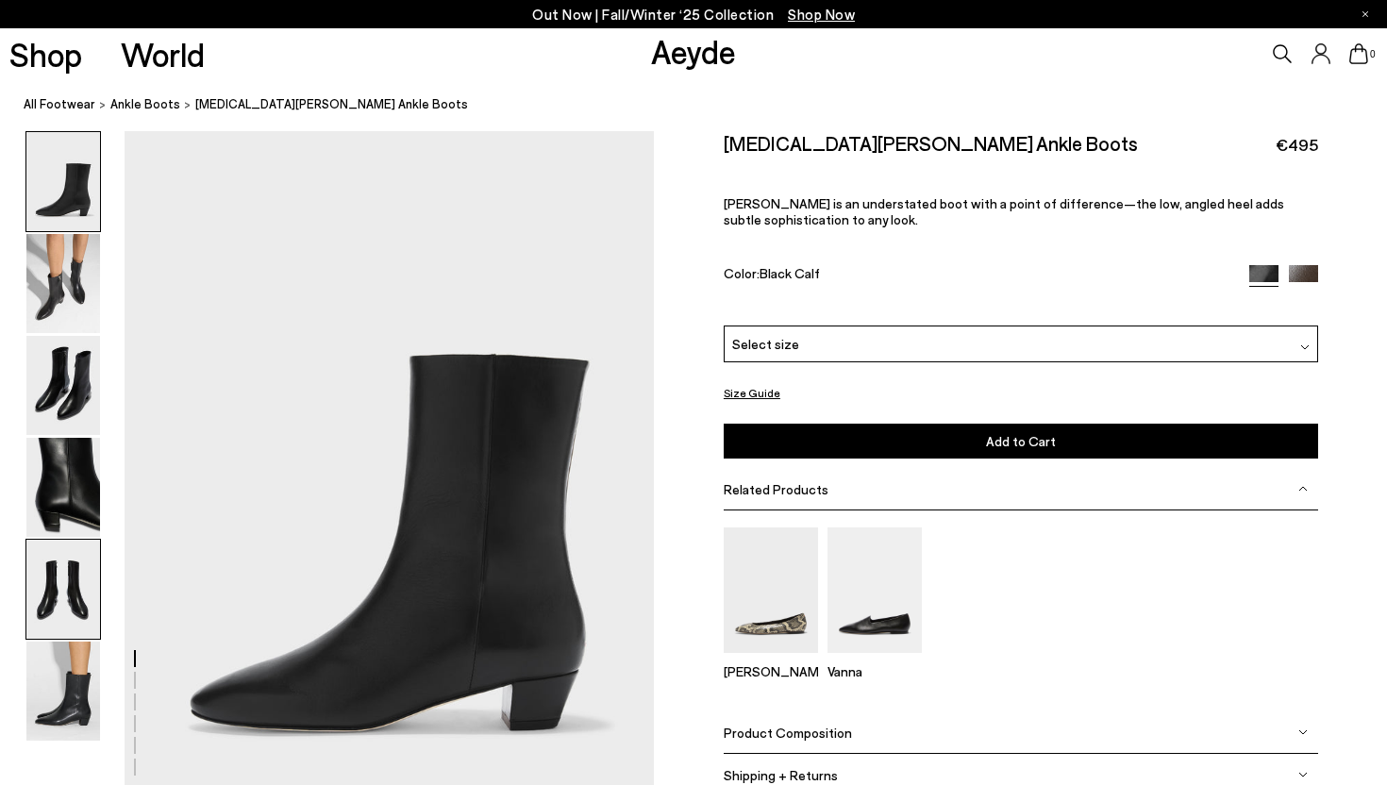
click at [60, 593] on img at bounding box center [63, 589] width 74 height 99
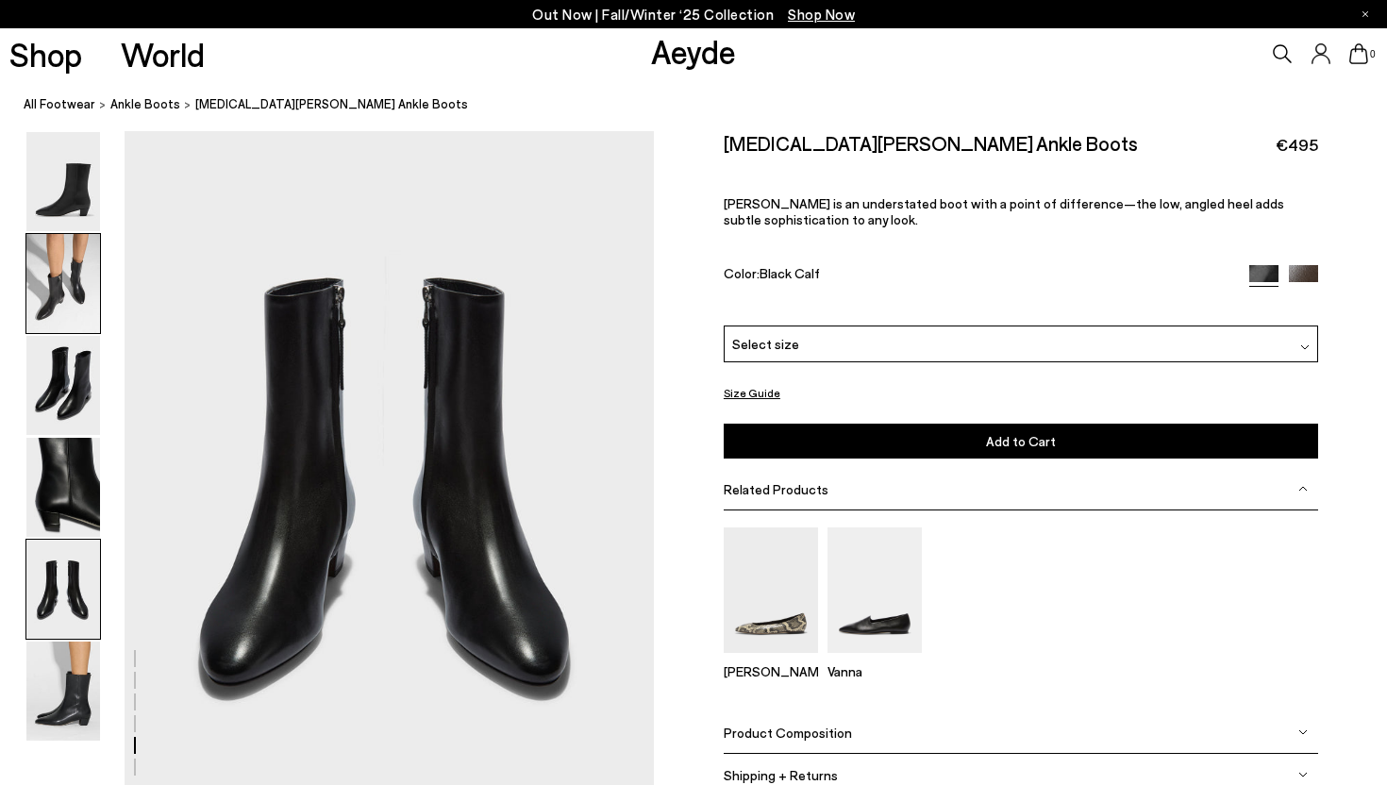
click at [48, 322] on img at bounding box center [63, 283] width 74 height 99
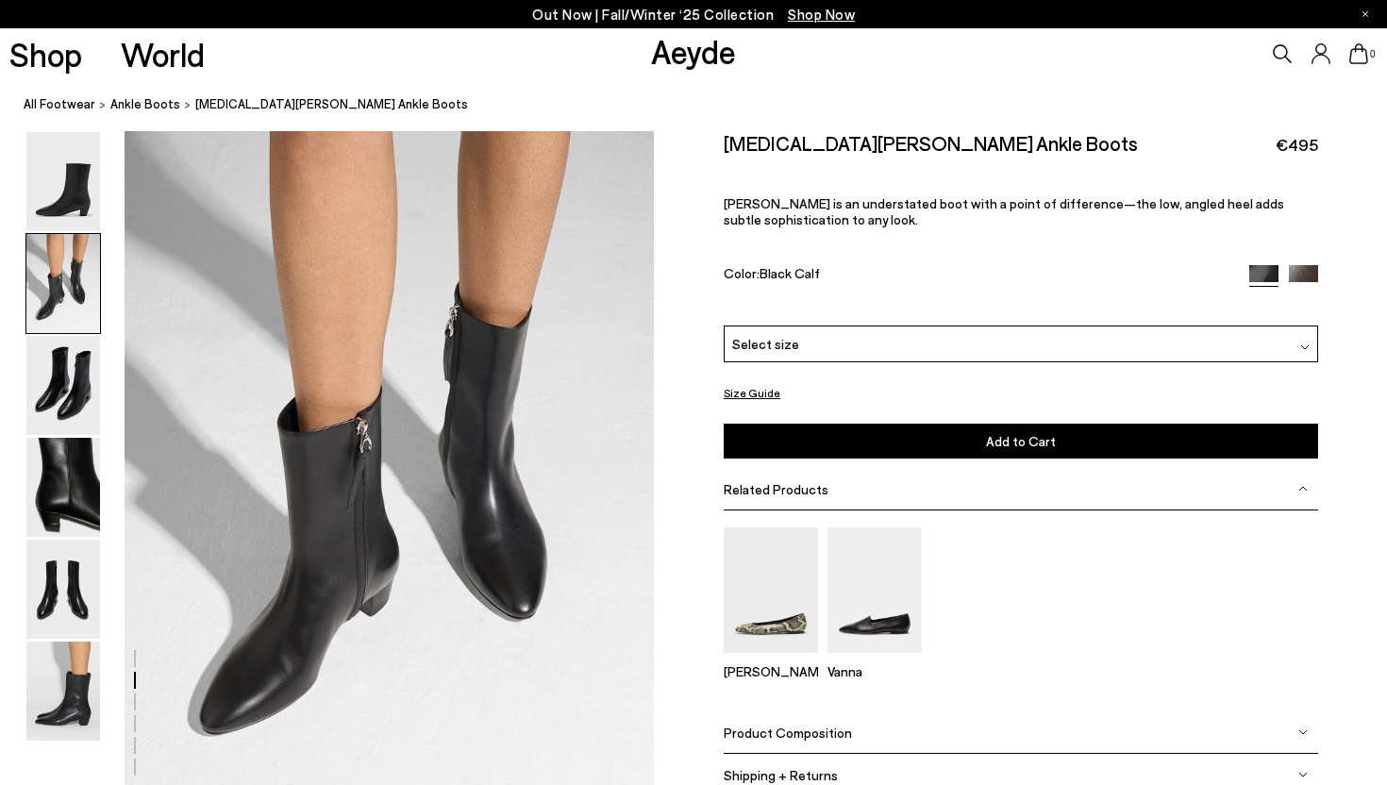
scroll to position [711, 0]
